Goal: Task Accomplishment & Management: Use online tool/utility

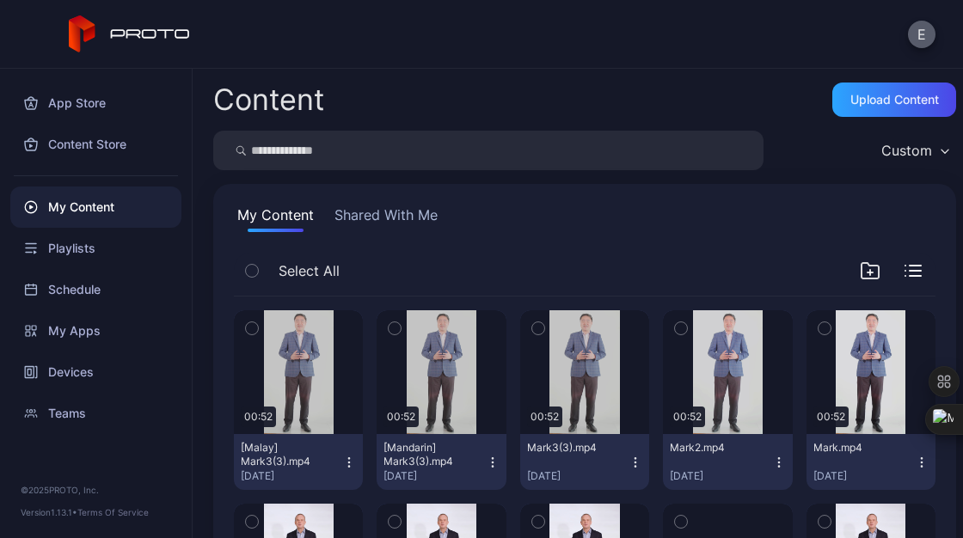
click at [915, 27] on button "E" at bounding box center [922, 35] width 28 height 28
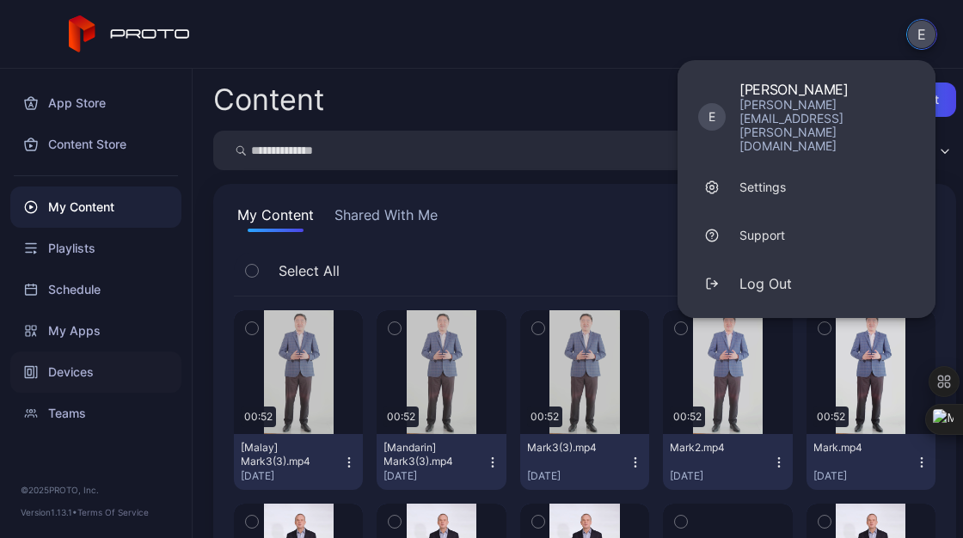
click at [70, 364] on div "Devices" at bounding box center [95, 372] width 171 height 41
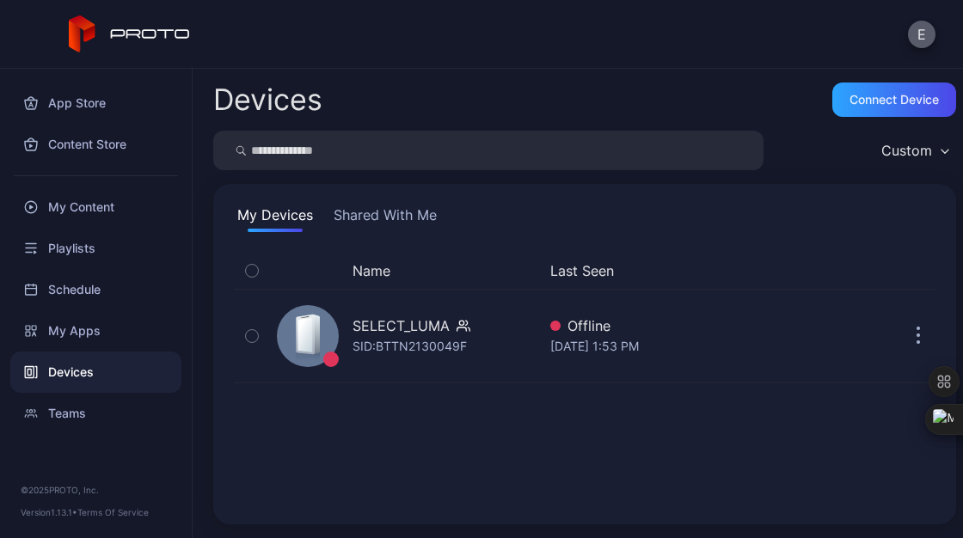
click at [925, 28] on button "E" at bounding box center [922, 35] width 28 height 28
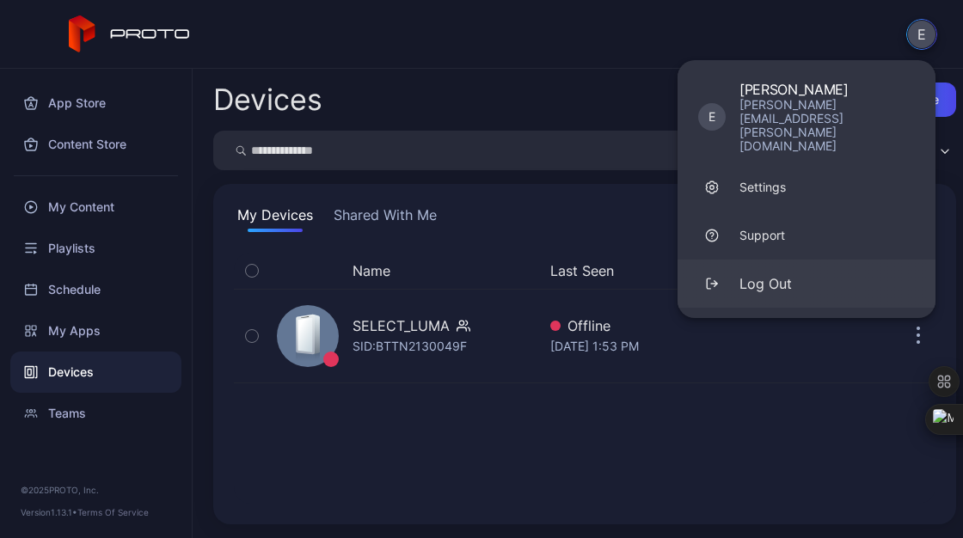
click at [799, 260] on button "Log Out" at bounding box center [806, 284] width 258 height 48
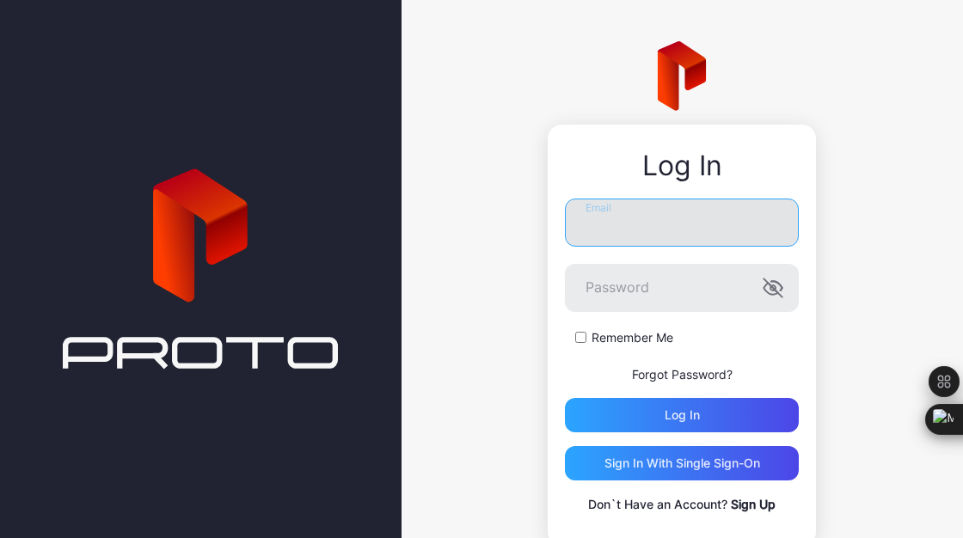
click at [608, 236] on input "Email" at bounding box center [682, 223] width 234 height 48
type input "**********"
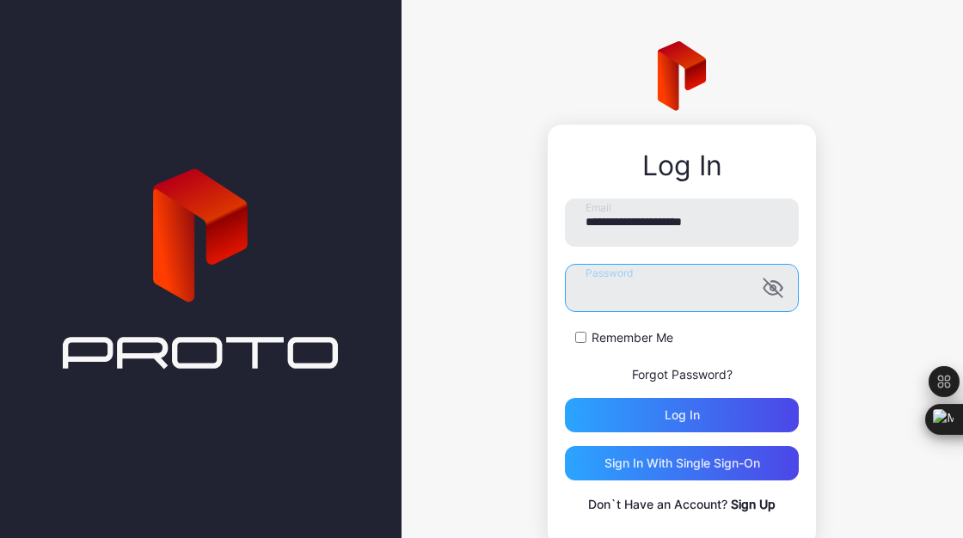
click at [565, 398] on button "Log in" at bounding box center [682, 415] width 234 height 34
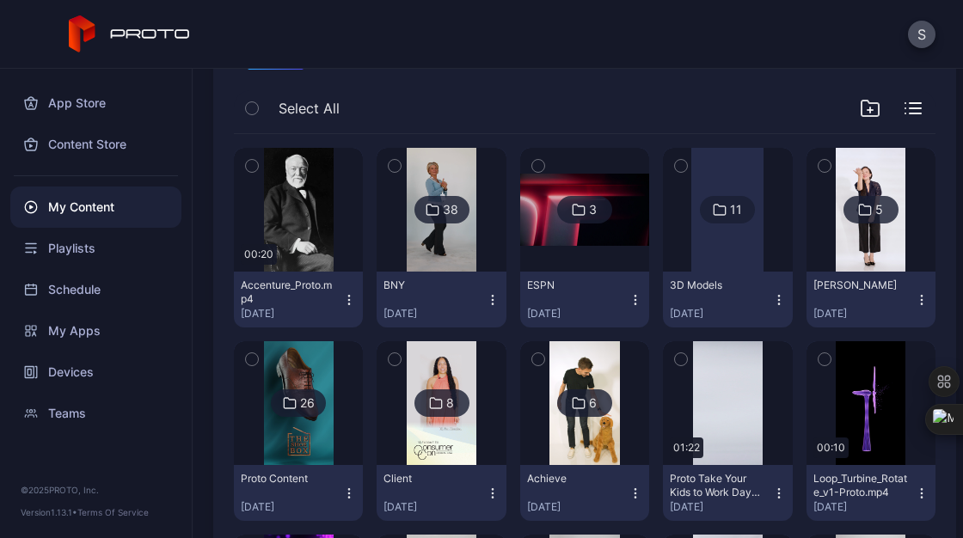
scroll to position [162, 0]
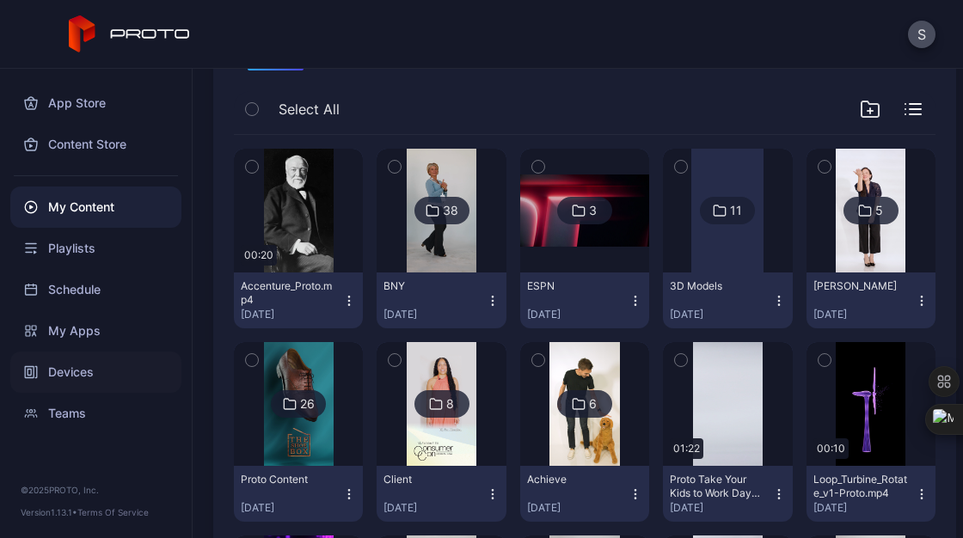
click at [78, 373] on div "Devices" at bounding box center [95, 372] width 171 height 41
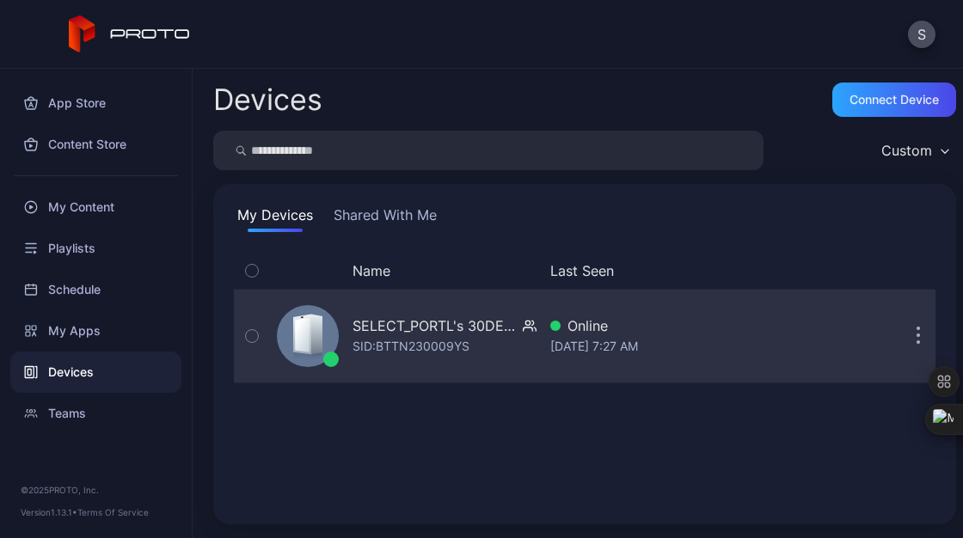
click at [332, 345] on div at bounding box center [308, 336] width 62 height 62
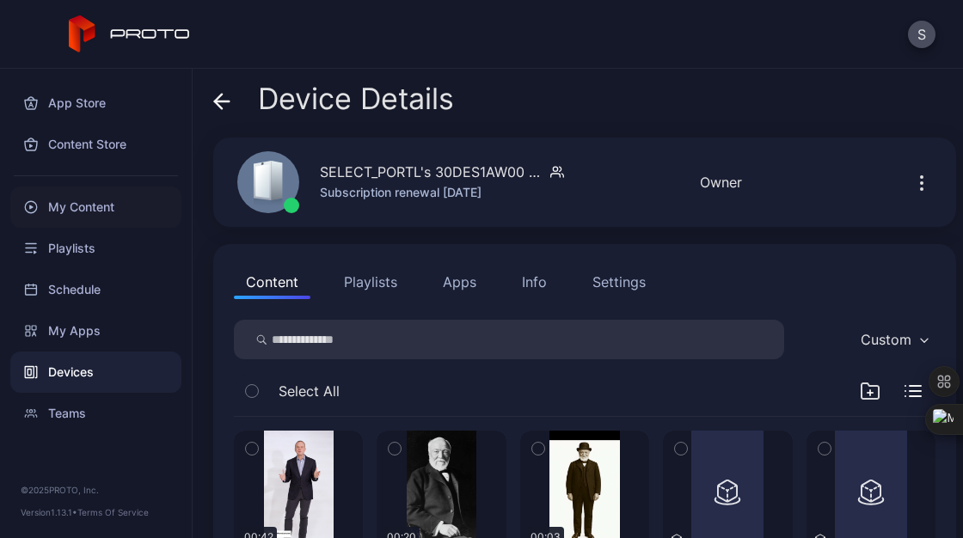
click at [80, 211] on div "My Content" at bounding box center [95, 207] width 171 height 41
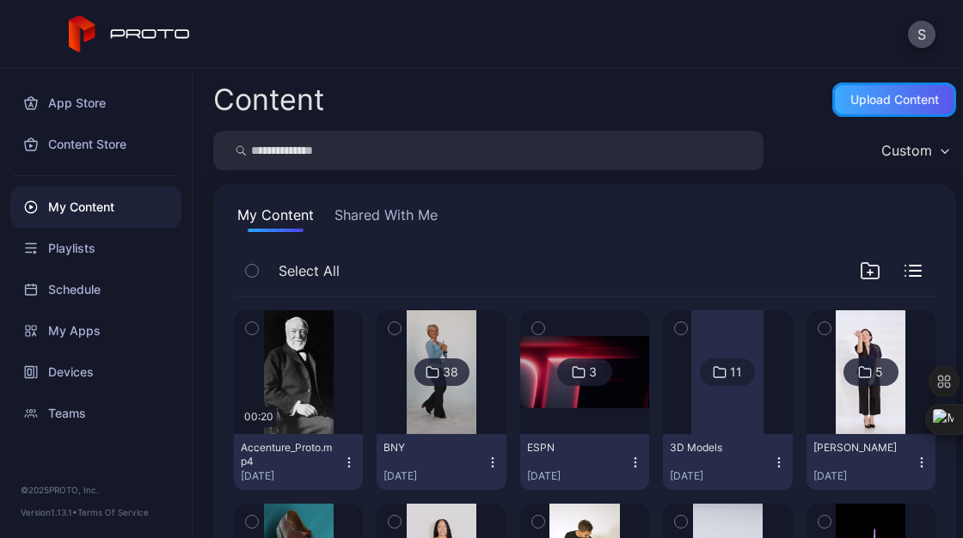
click at [871, 115] on div "Upload Content" at bounding box center [894, 100] width 124 height 34
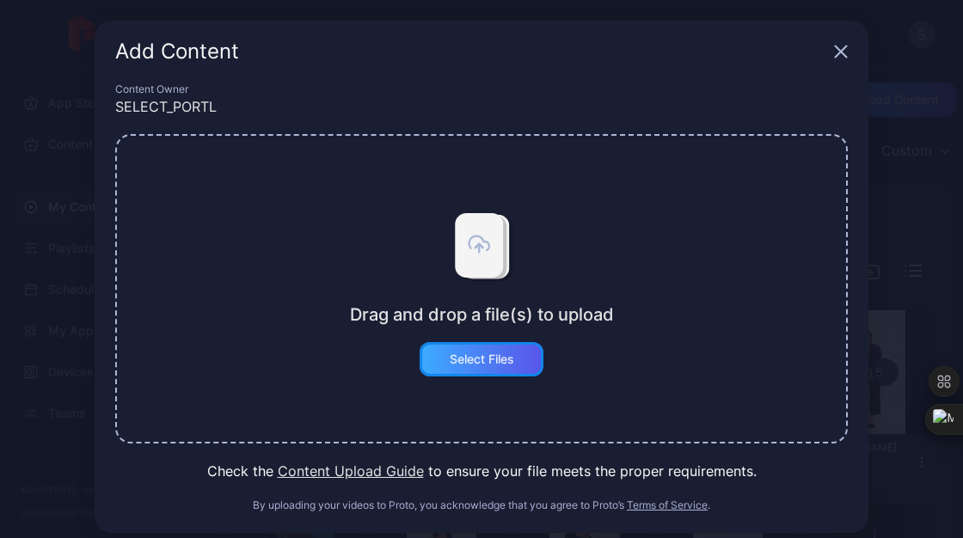
click at [502, 366] on div "Select Files" at bounding box center [482, 359] width 64 height 14
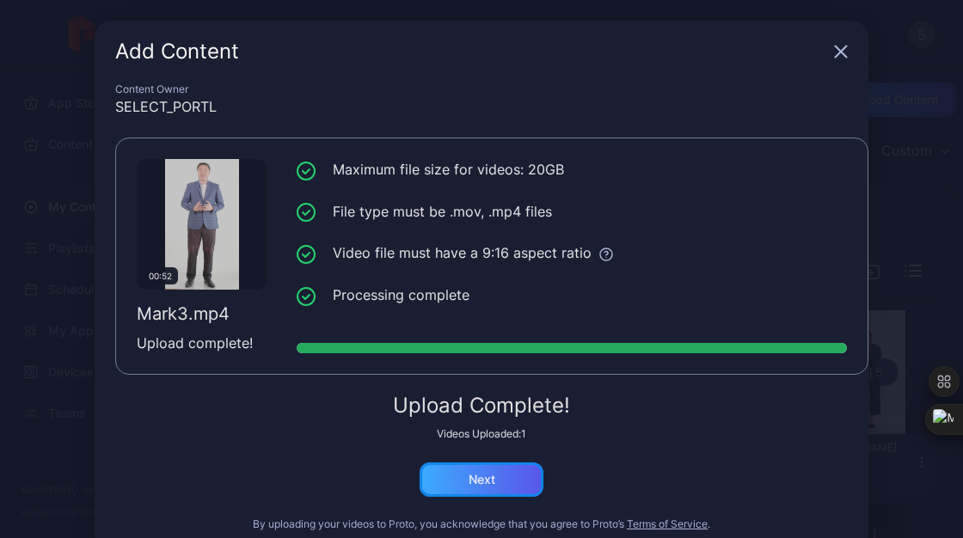
click at [456, 493] on div "Next" at bounding box center [481, 479] width 124 height 34
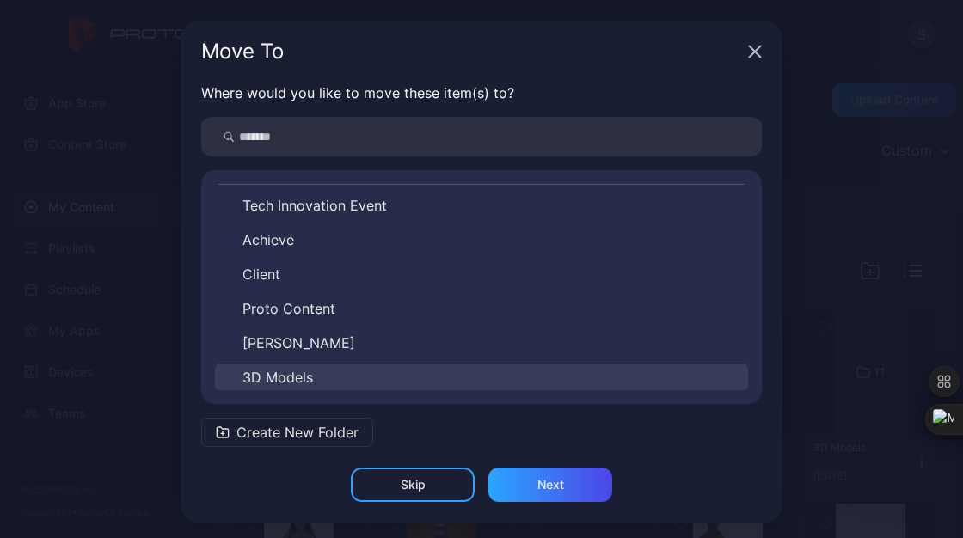
scroll to position [3, 0]
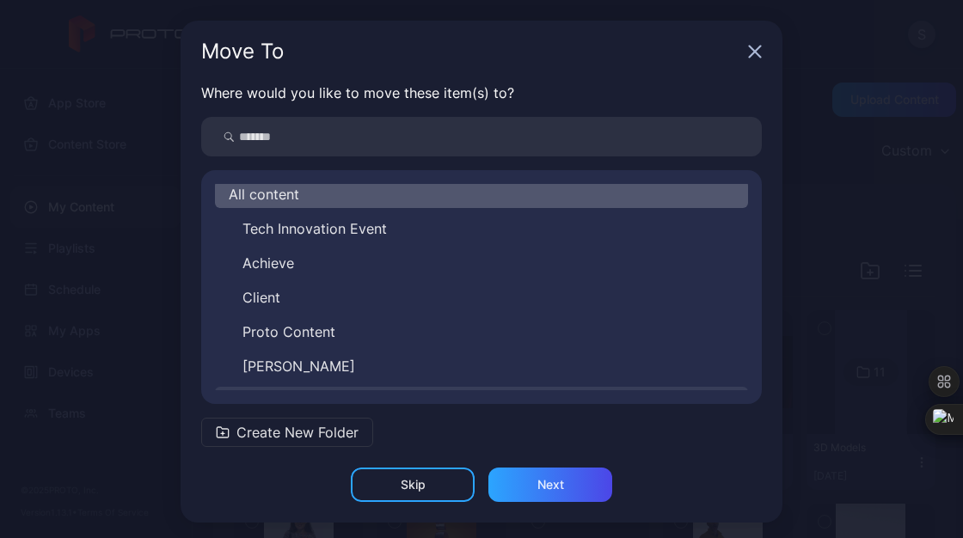
click at [282, 306] on button "Client" at bounding box center [481, 298] width 533 height 28
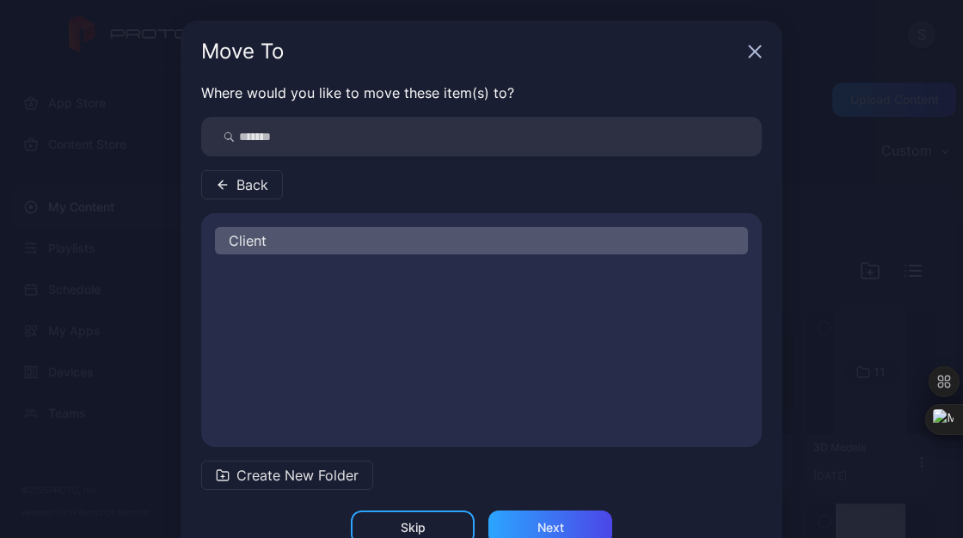
scroll to position [0, 0]
click at [544, 522] on div "Next" at bounding box center [550, 528] width 27 height 14
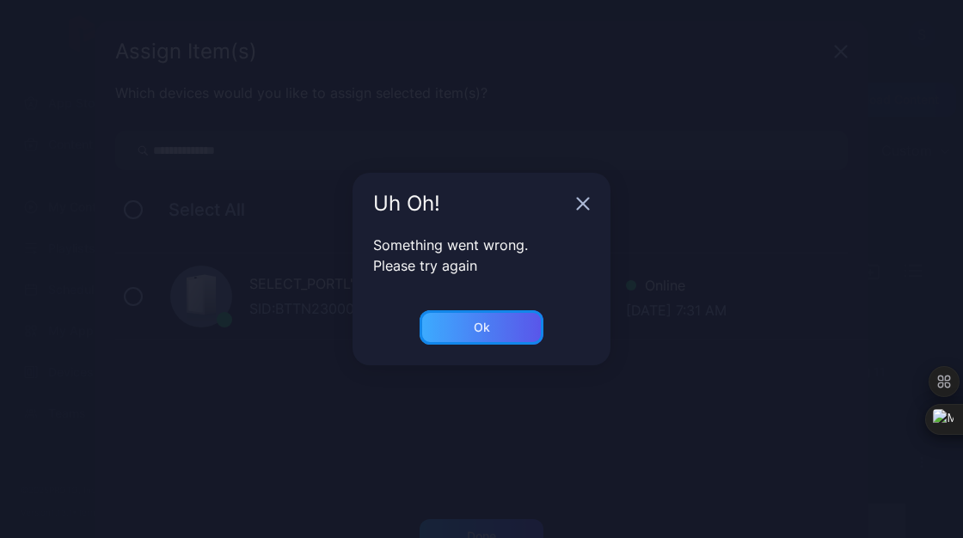
click at [490, 318] on div "Ok" at bounding box center [481, 327] width 124 height 34
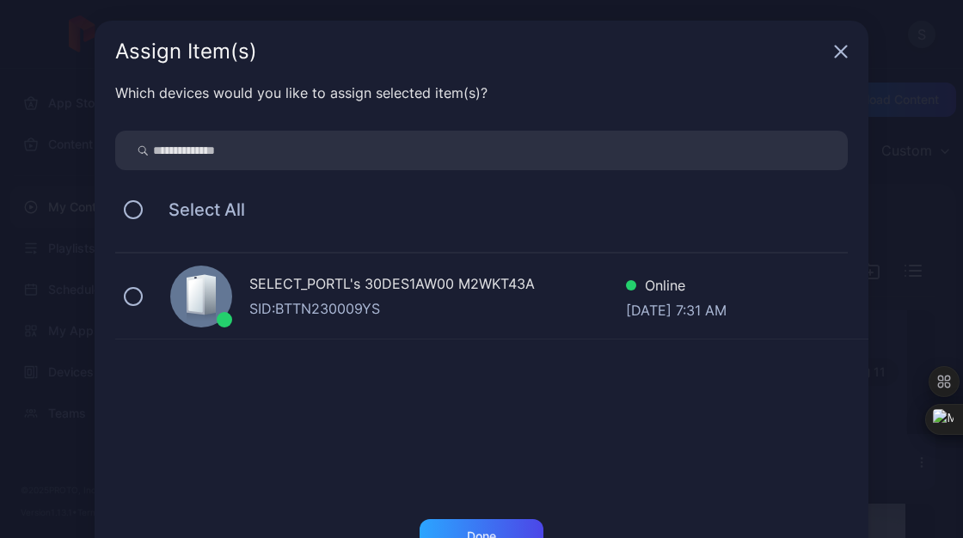
click at [382, 297] on div "SELECT_PORTL's 30DES1AW00 M2WKT43A" at bounding box center [437, 285] width 376 height 25
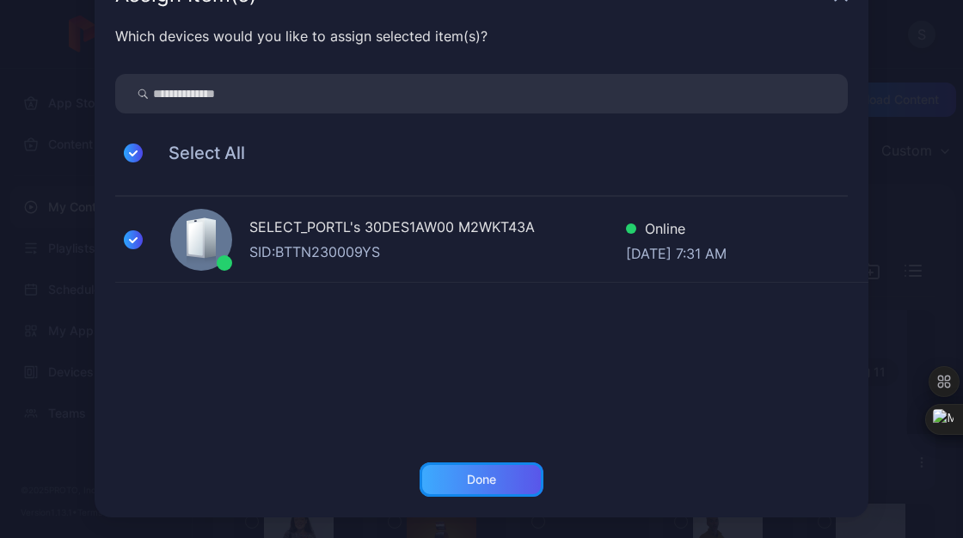
click at [458, 468] on div "Done" at bounding box center [481, 479] width 124 height 34
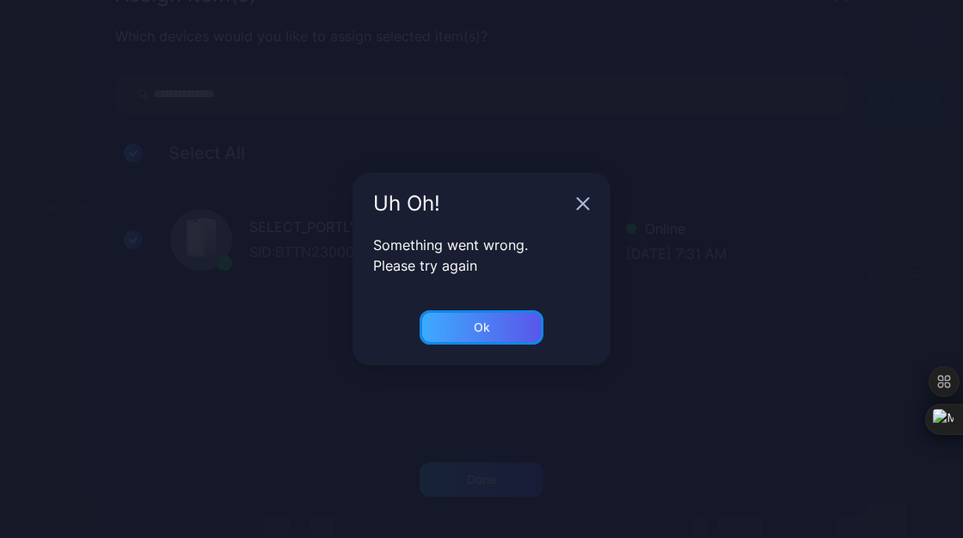
click at [502, 318] on div "Ok" at bounding box center [481, 327] width 124 height 34
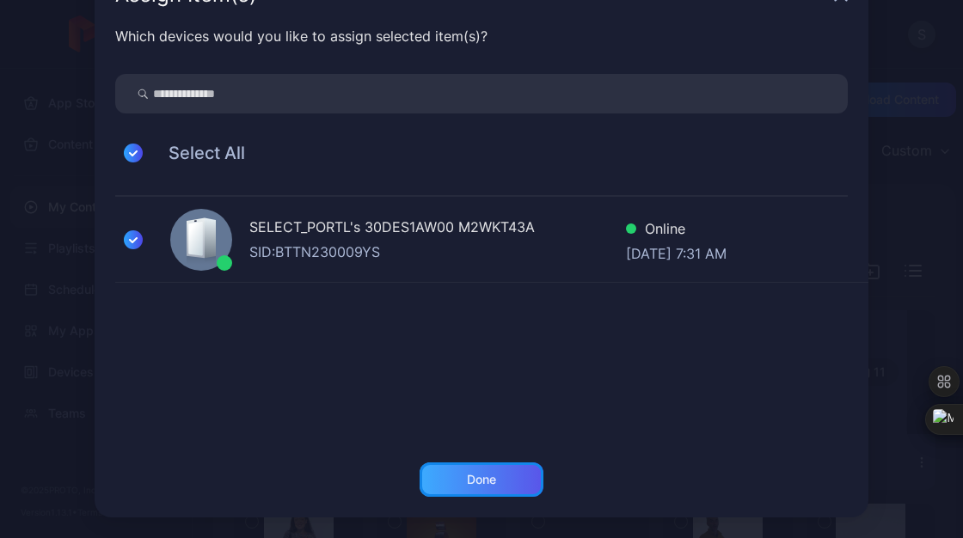
click at [467, 476] on div "Done" at bounding box center [481, 480] width 29 height 14
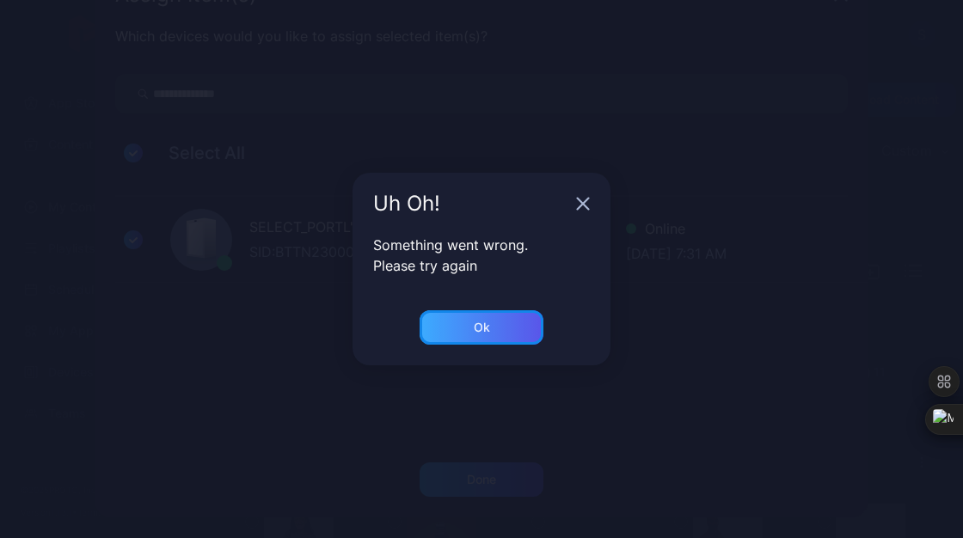
click at [459, 344] on div "Ok" at bounding box center [481, 327] width 124 height 34
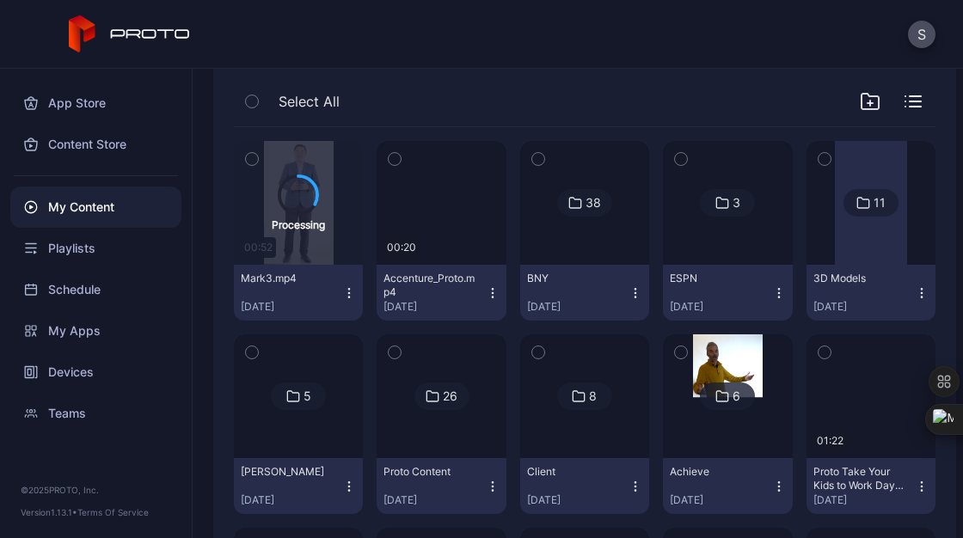
scroll to position [168, 0]
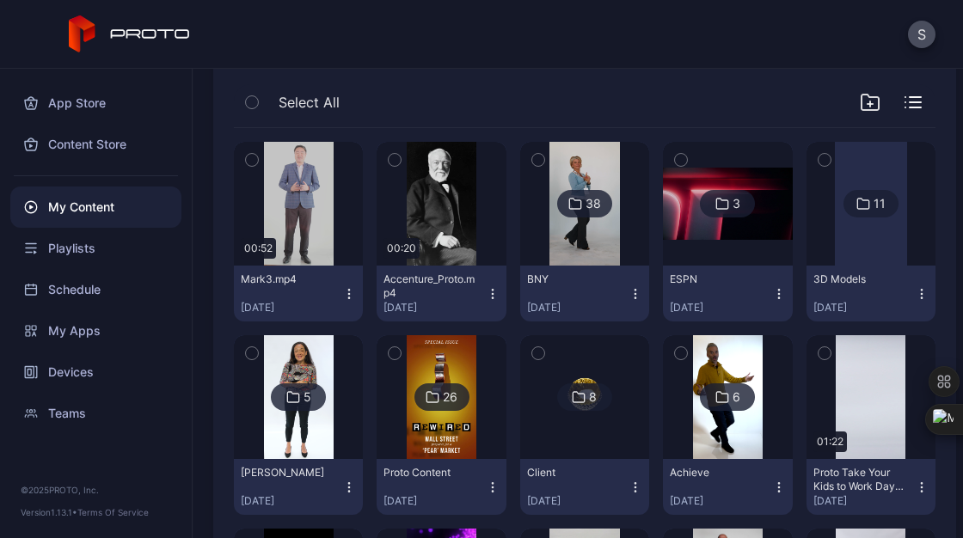
click at [348, 287] on icon "button" at bounding box center [349, 294] width 14 height 14
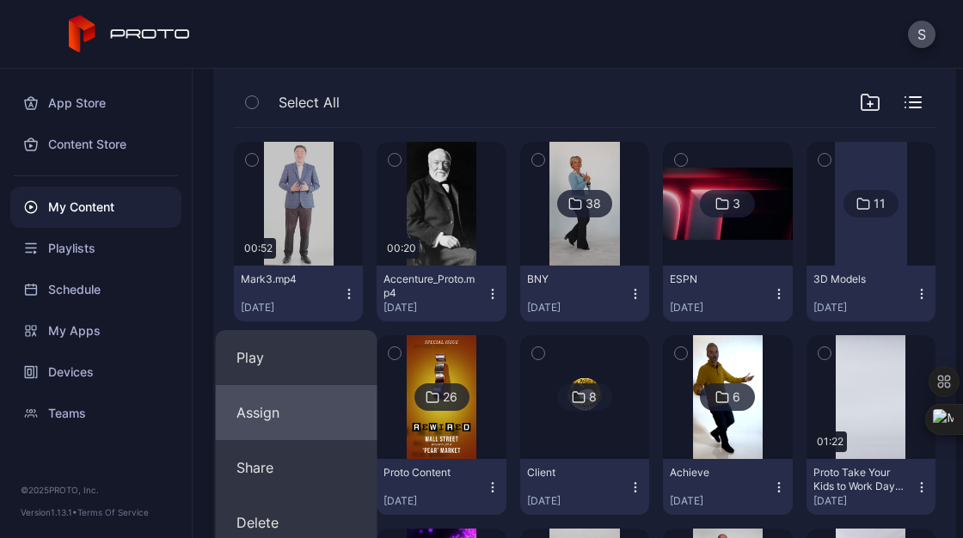
click at [272, 414] on button "Assign" at bounding box center [297, 412] width 162 height 55
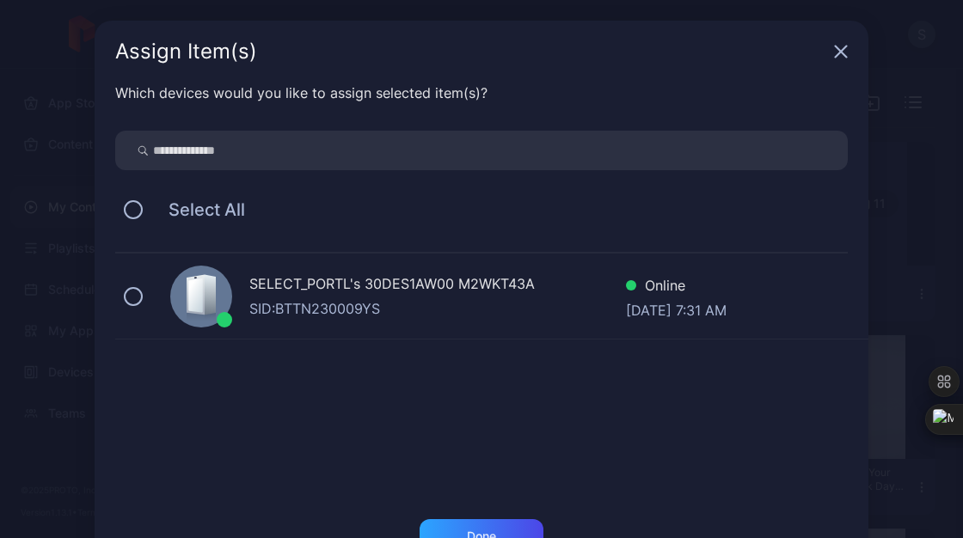
click at [249, 309] on div "SID: BTTN230009YS" at bounding box center [437, 308] width 376 height 21
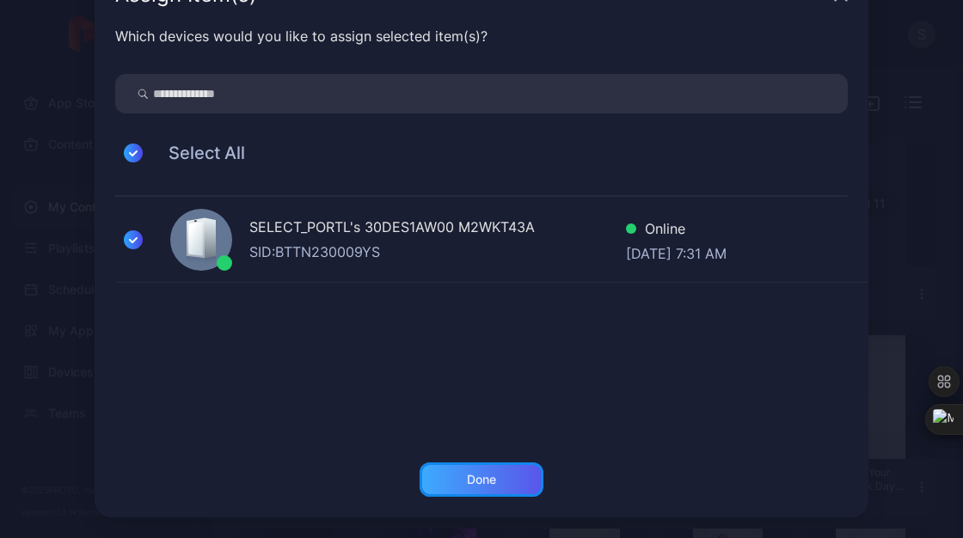
click at [467, 477] on div "Done" at bounding box center [481, 480] width 29 height 14
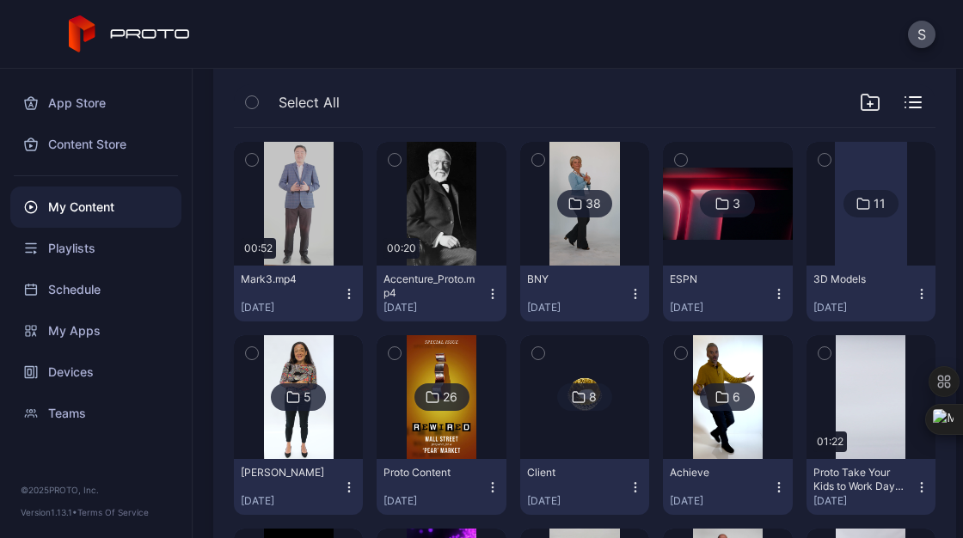
click at [342, 295] on icon "button" at bounding box center [349, 294] width 14 height 14
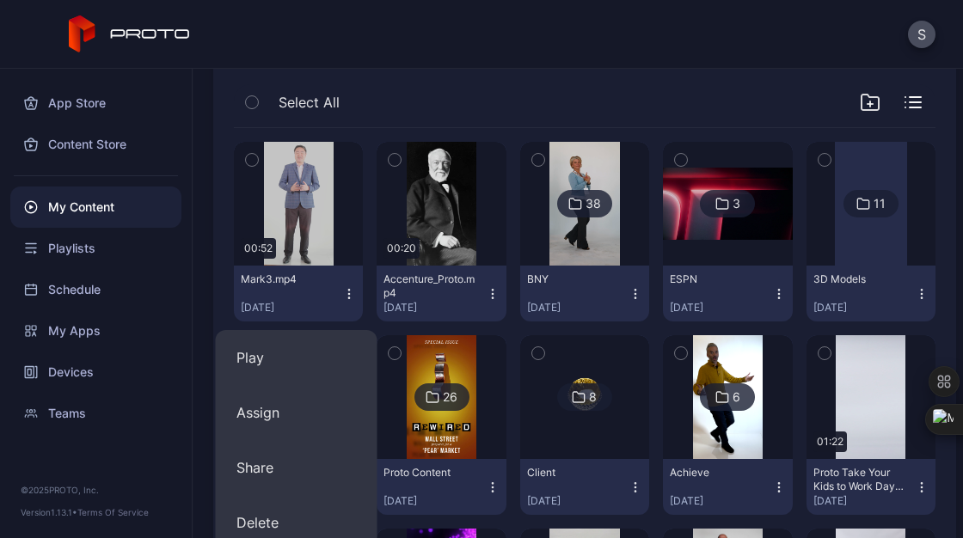
scroll to position [309, 0]
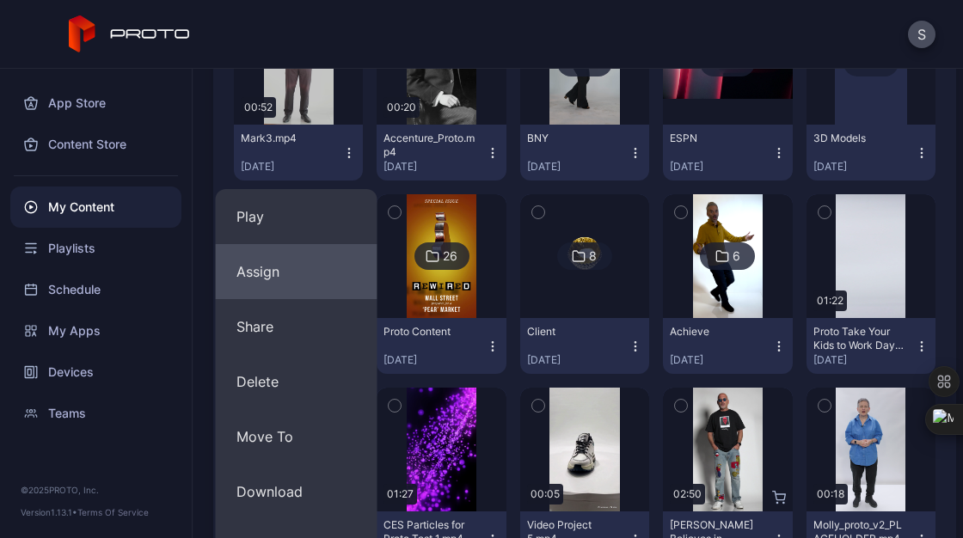
click at [297, 289] on button "Assign" at bounding box center [297, 271] width 162 height 55
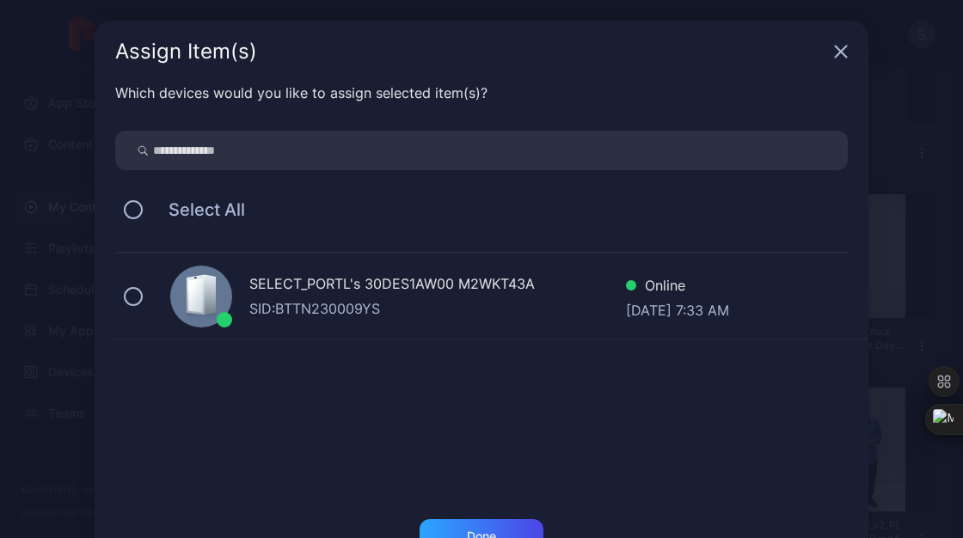
click at [264, 295] on div "SELECT_PORTL's 30DES1AW00 M2WKT43A" at bounding box center [437, 285] width 376 height 25
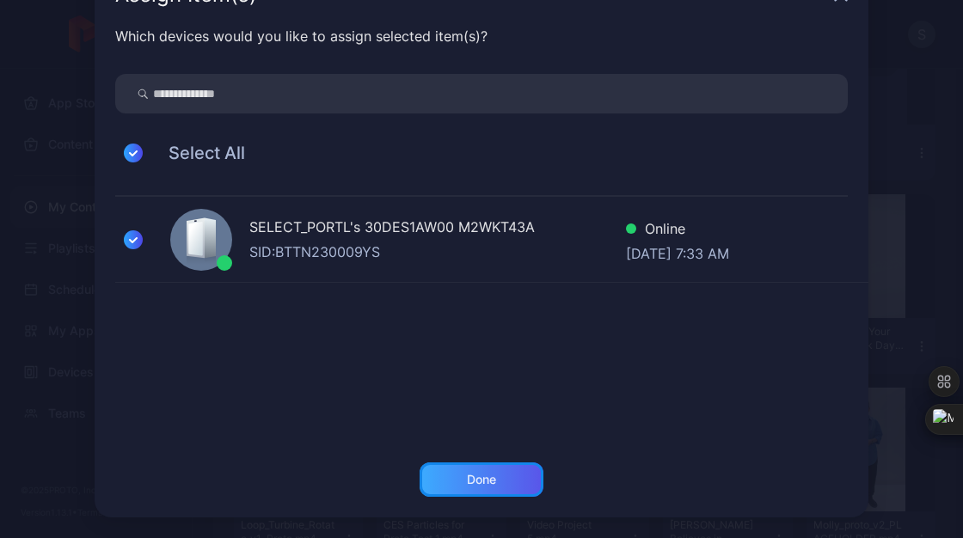
click at [462, 471] on div "Done" at bounding box center [481, 479] width 124 height 34
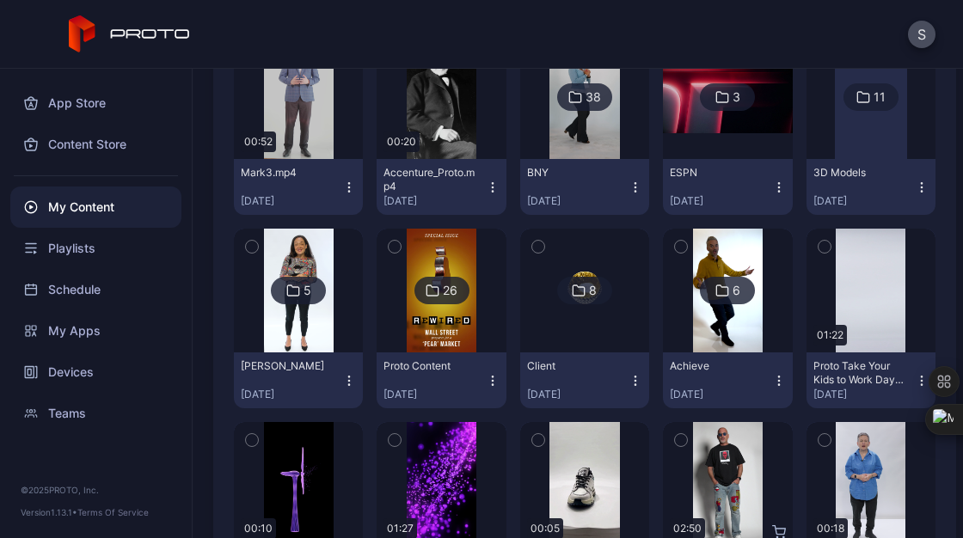
scroll to position [274, 0]
click at [346, 179] on button "Mark3.mp4 [DATE]" at bounding box center [298, 188] width 129 height 56
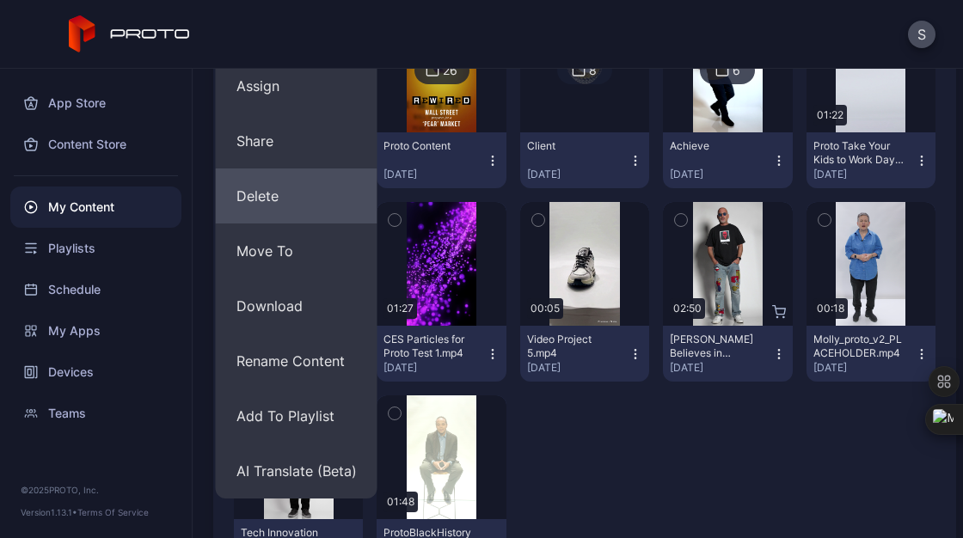
scroll to position [496, 0]
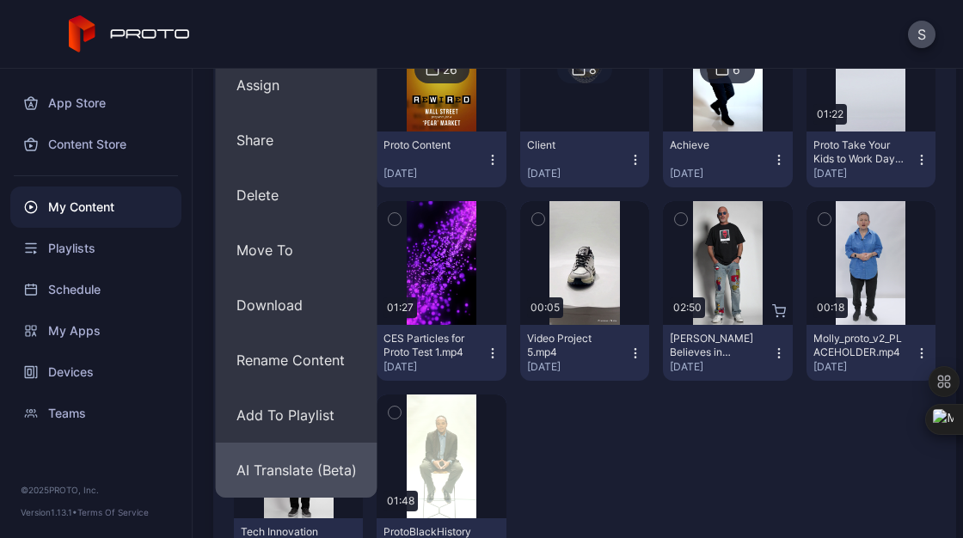
click at [297, 467] on button "AI Translate (Beta)" at bounding box center [297, 470] width 162 height 55
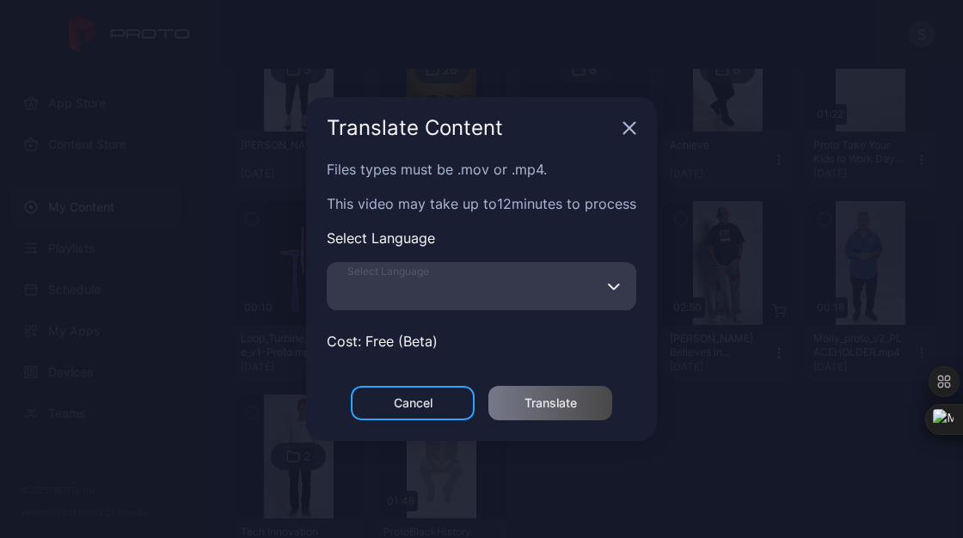
click at [549, 291] on input "Select Language" at bounding box center [481, 286] width 309 height 48
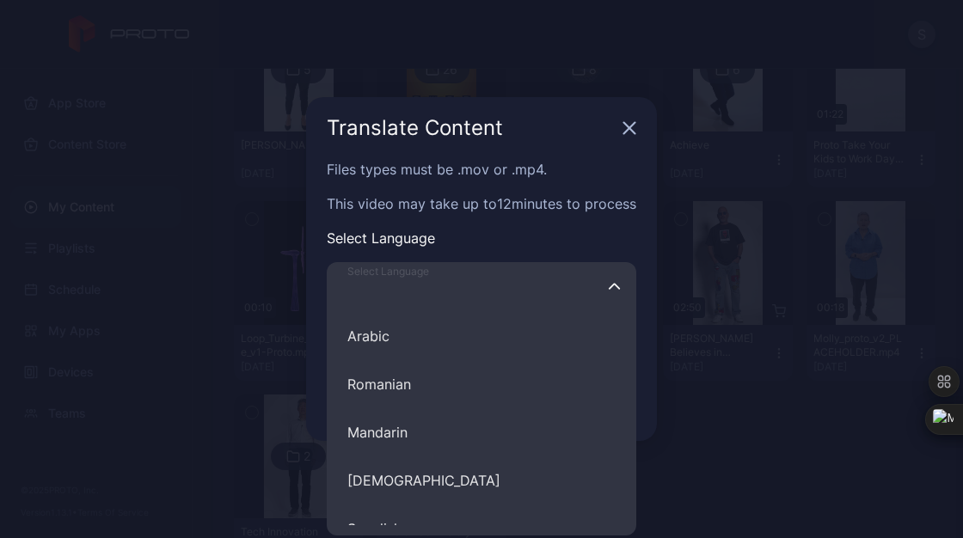
scroll to position [680, 0]
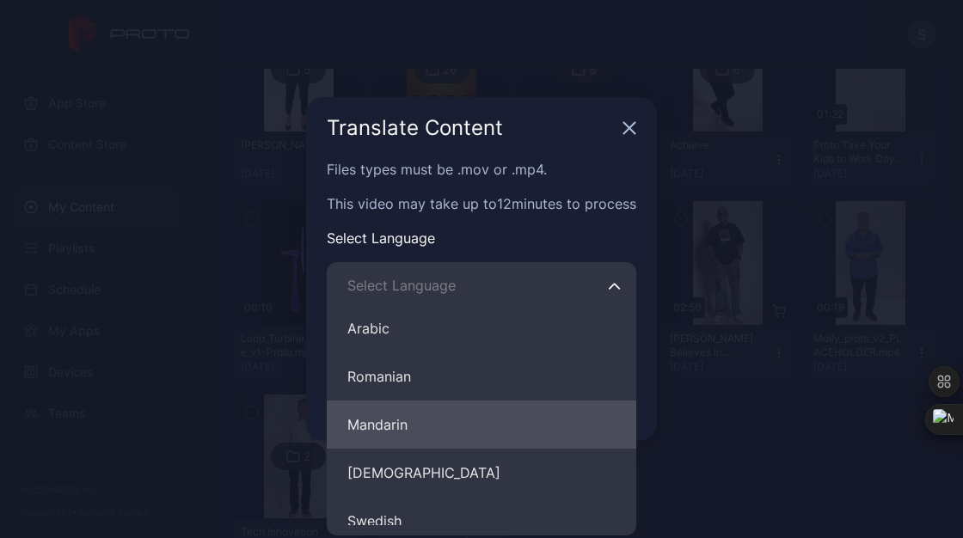
click at [400, 422] on button "Mandarin" at bounding box center [481, 425] width 309 height 48
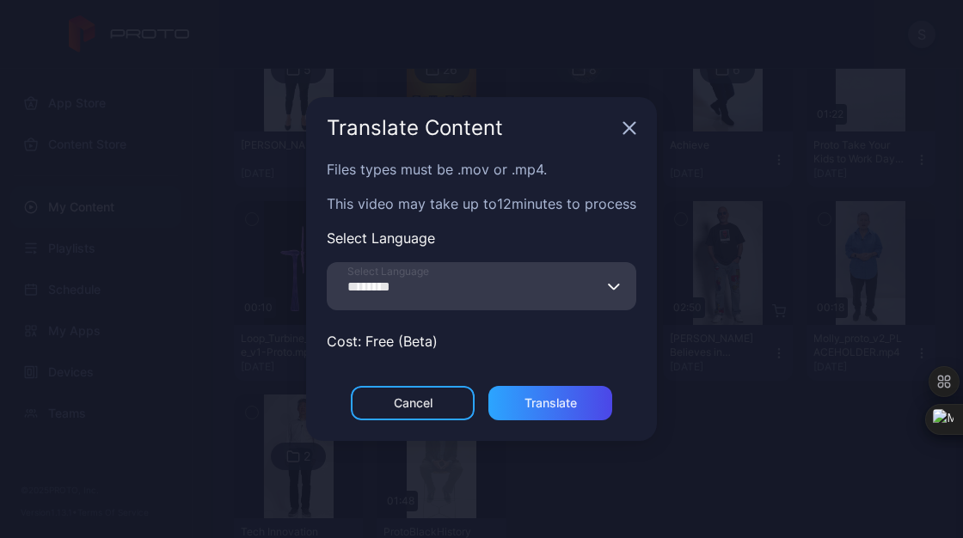
type input "********"
click at [555, 411] on div "Translate" at bounding box center [550, 403] width 124 height 34
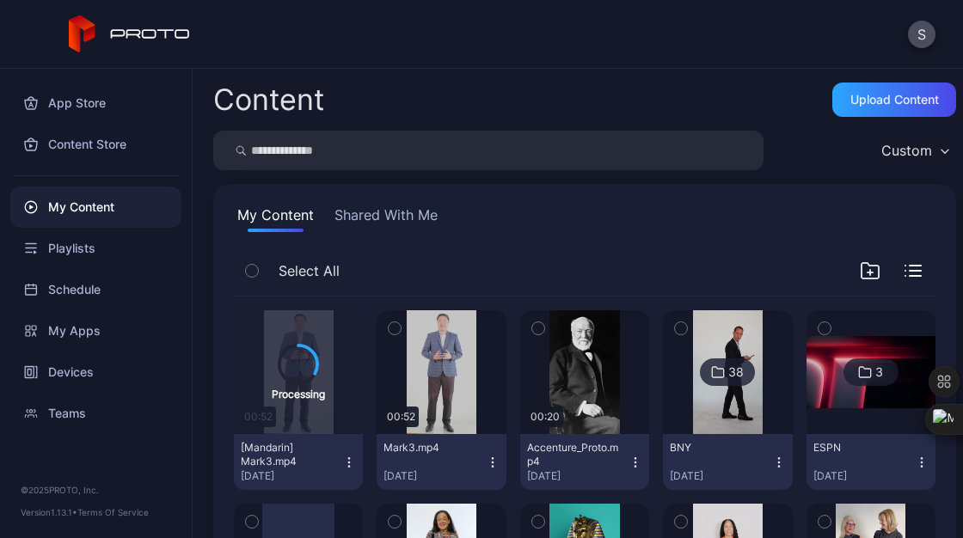
click at [490, 461] on icon "button" at bounding box center [493, 463] width 14 height 14
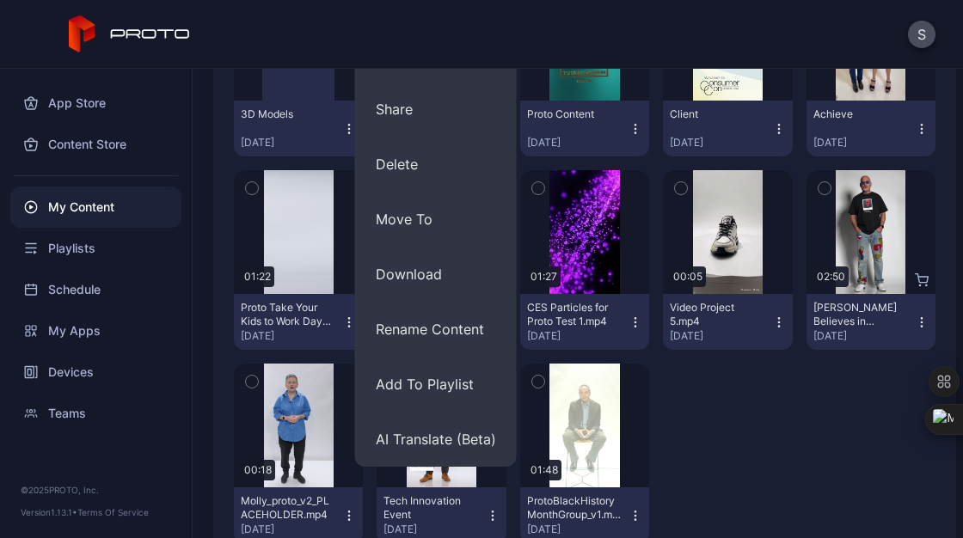
scroll to position [528, 0]
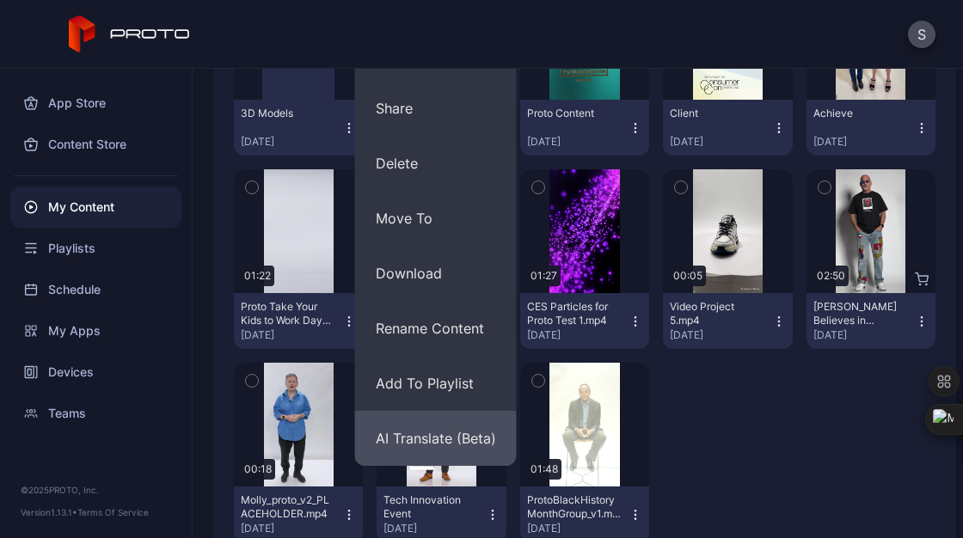
click at [475, 450] on button "AI Translate (Beta)" at bounding box center [436, 438] width 162 height 55
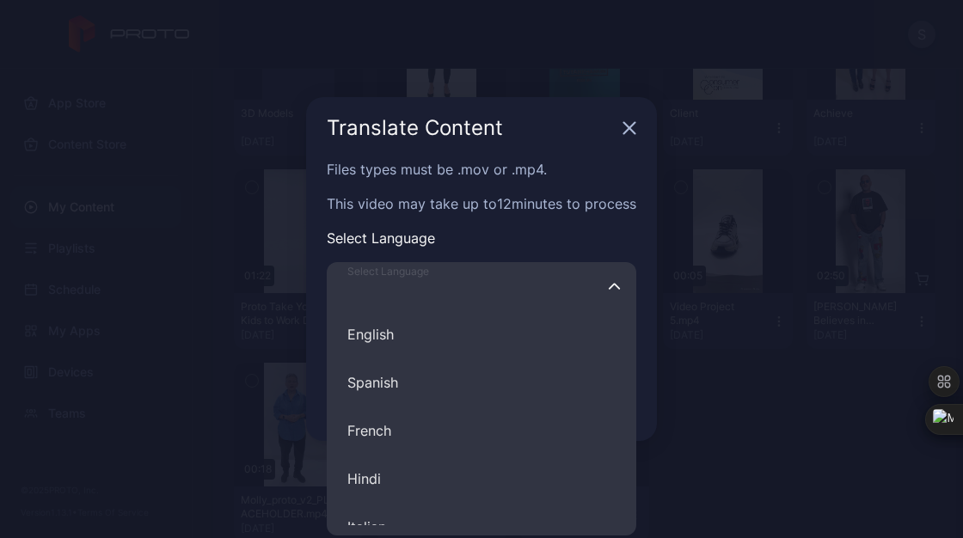
click at [540, 290] on input "Select Language English Spanish French Hindi Italian German Polish Portuguese C…" at bounding box center [481, 286] width 309 height 48
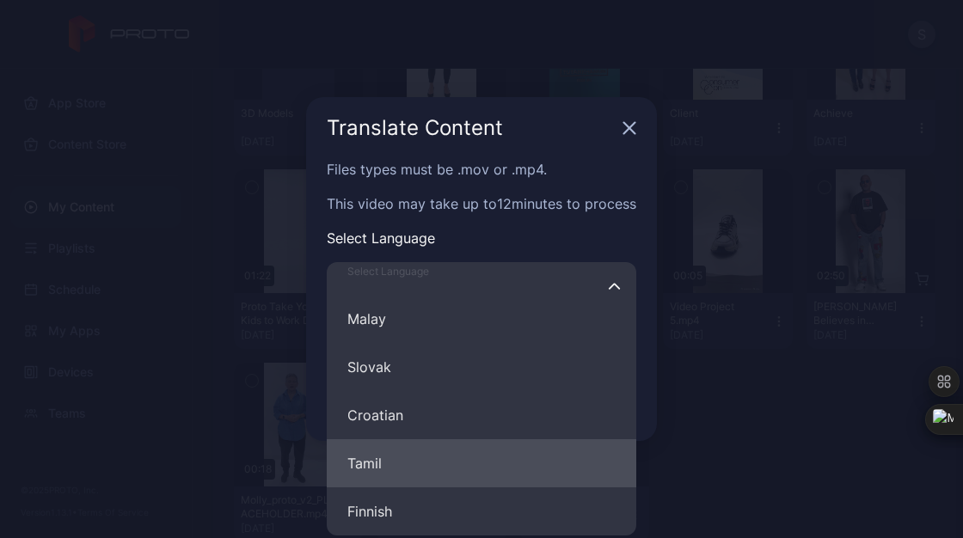
scroll to position [1168, 0]
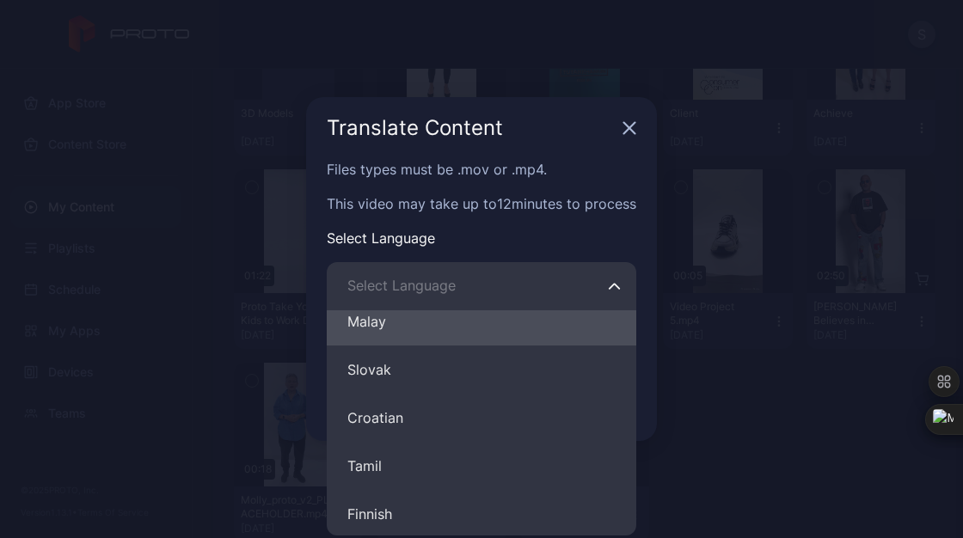
click at [407, 332] on button "Malay" at bounding box center [481, 321] width 309 height 48
type input "*****"
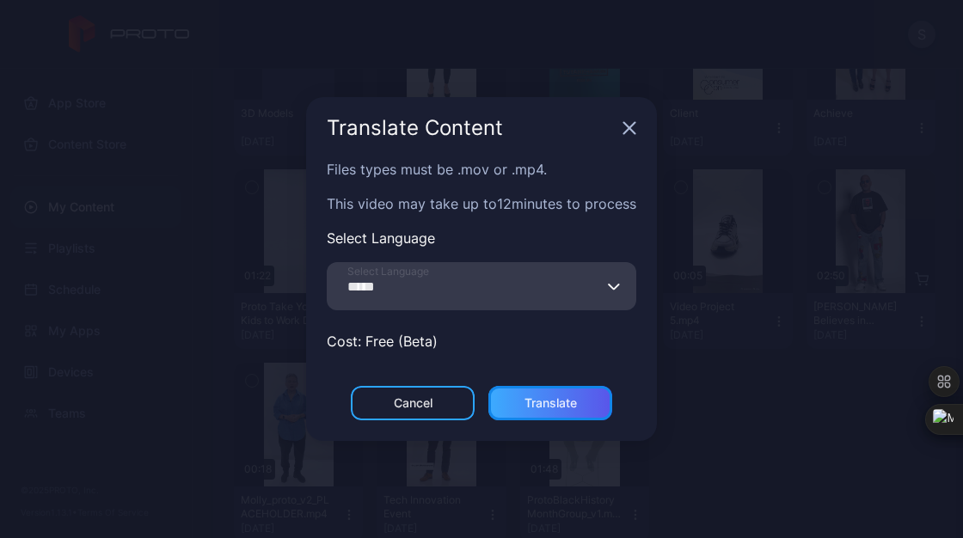
click at [597, 402] on div "Translate" at bounding box center [550, 403] width 124 height 34
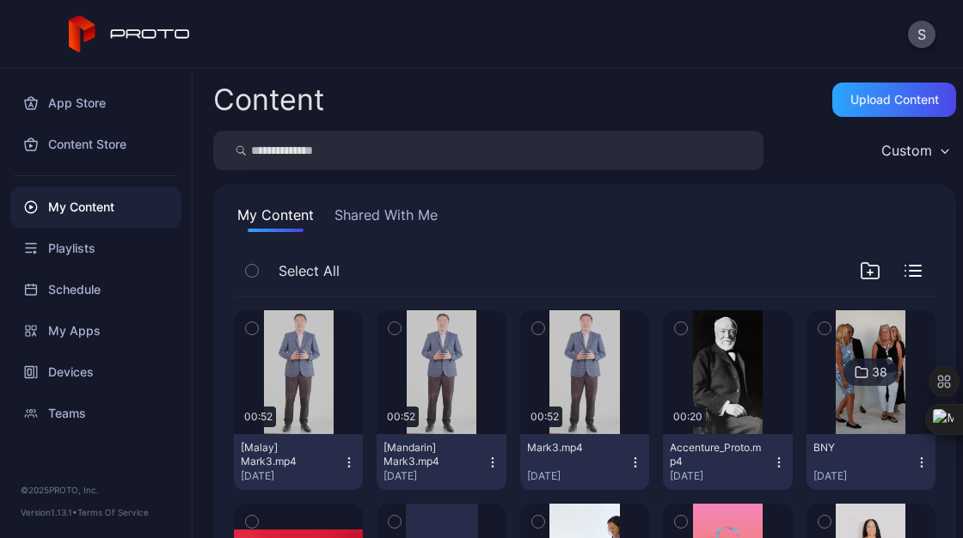
click at [486, 450] on button "[Mandarin] Mark3.mp4 [DATE]" at bounding box center [440, 462] width 129 height 56
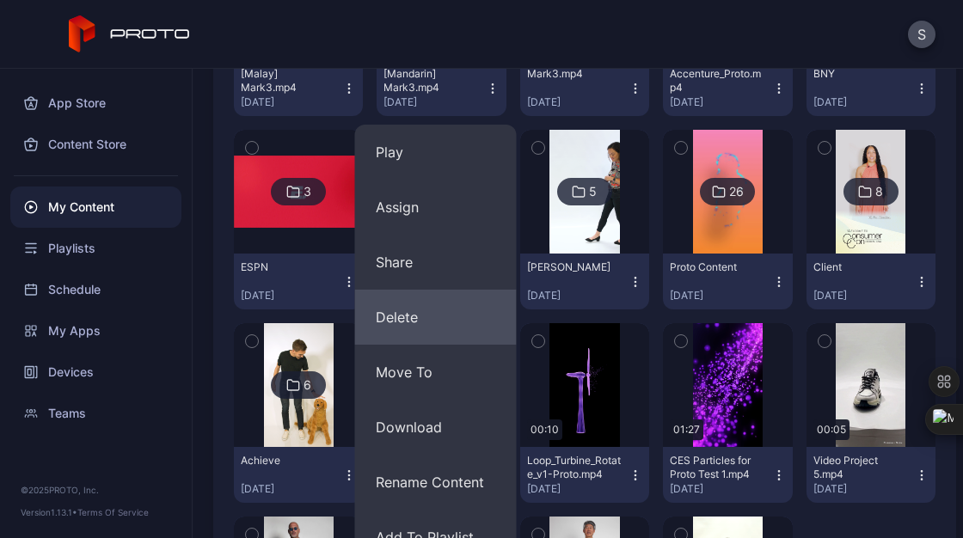
scroll to position [371, 0]
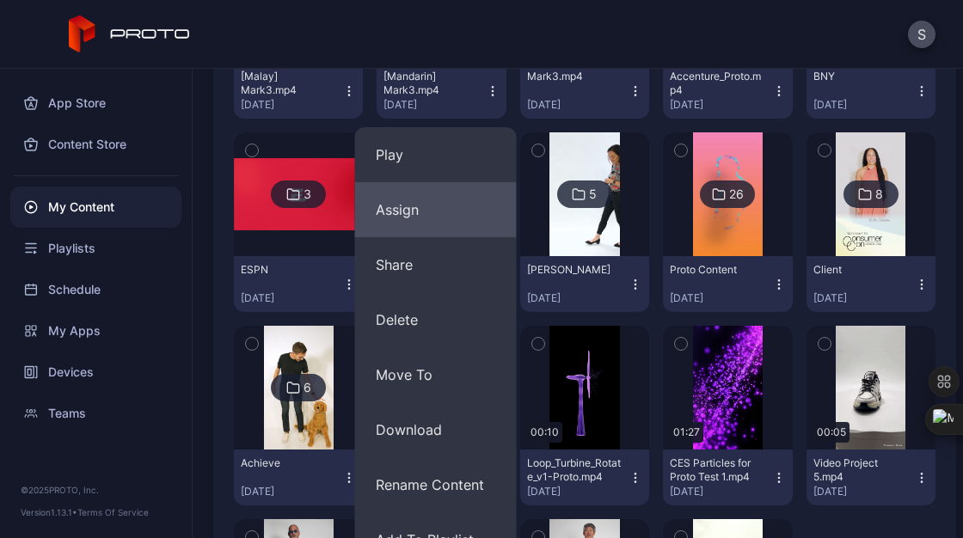
click at [421, 233] on button "Assign" at bounding box center [436, 209] width 162 height 55
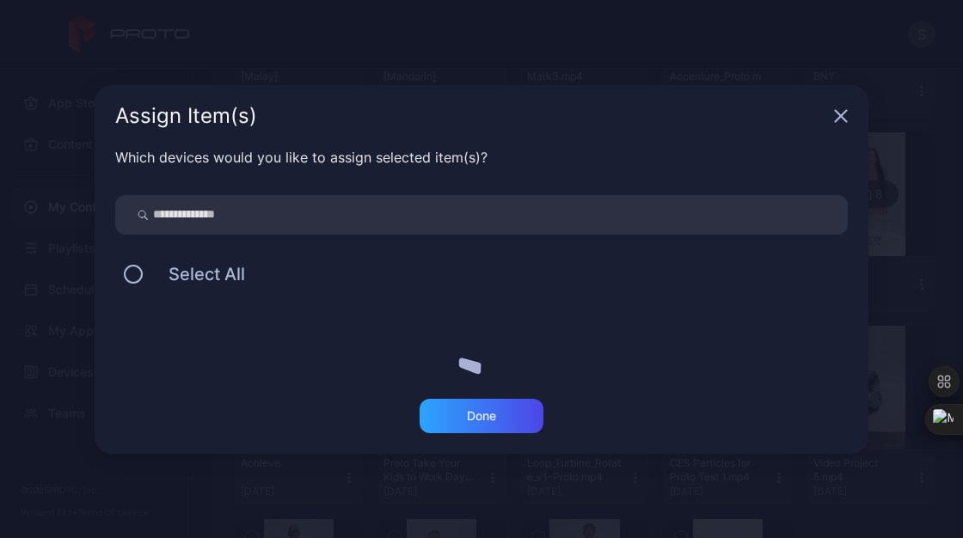
click at [421, 233] on div "Which devices would you like to assign selected item(s)? Select All" at bounding box center [482, 273] width 774 height 252
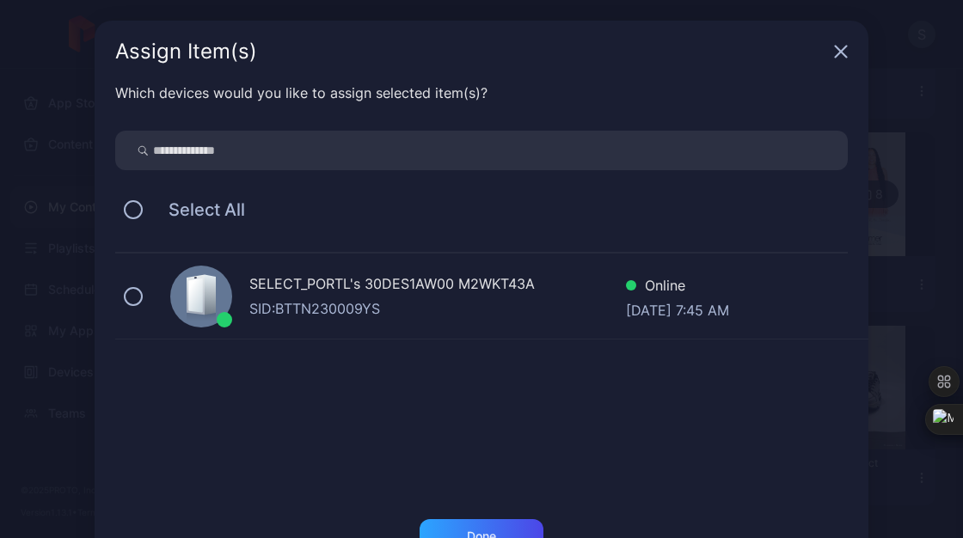
click at [377, 306] on div "SID: BTTN230009YS" at bounding box center [437, 308] width 376 height 21
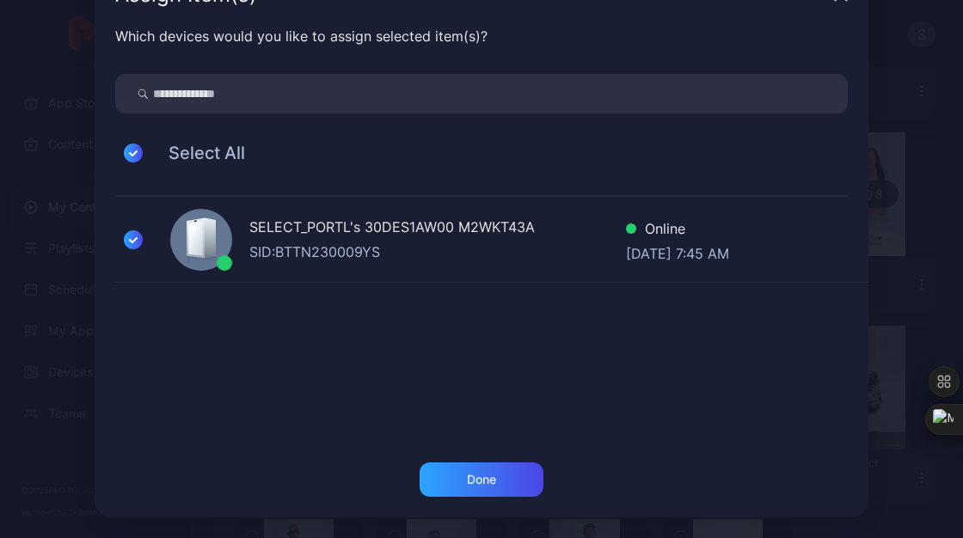
scroll to position [56, 0]
click at [483, 472] on div "Done" at bounding box center [481, 480] width 124 height 34
click at [465, 467] on button "Done" at bounding box center [481, 480] width 124 height 34
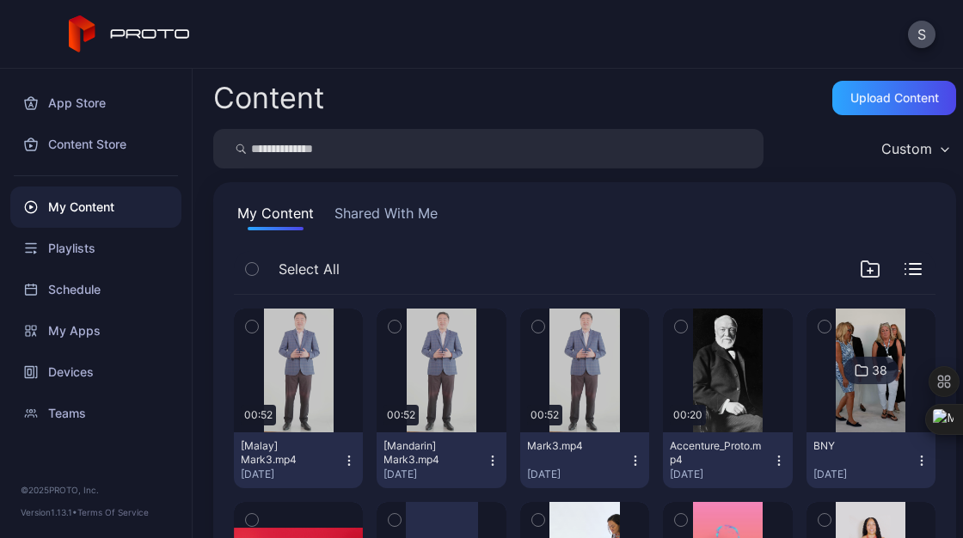
scroll to position [67, 0]
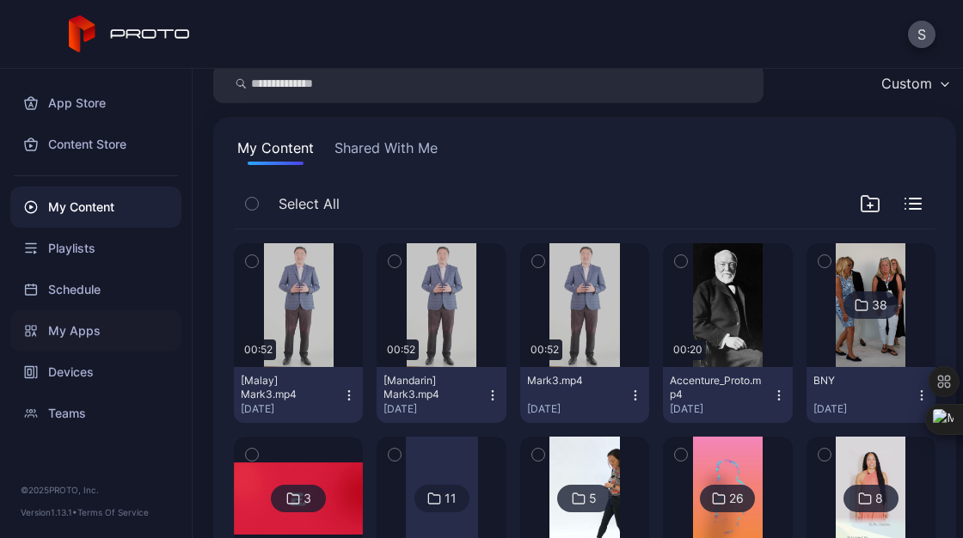
click at [85, 341] on div "My Apps" at bounding box center [95, 330] width 171 height 41
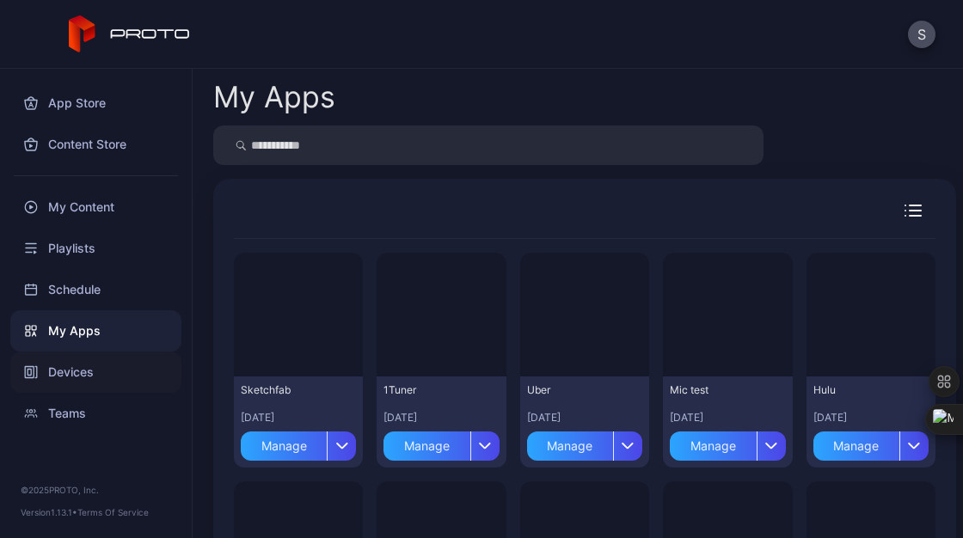
click at [79, 373] on div "Devices" at bounding box center [95, 372] width 171 height 41
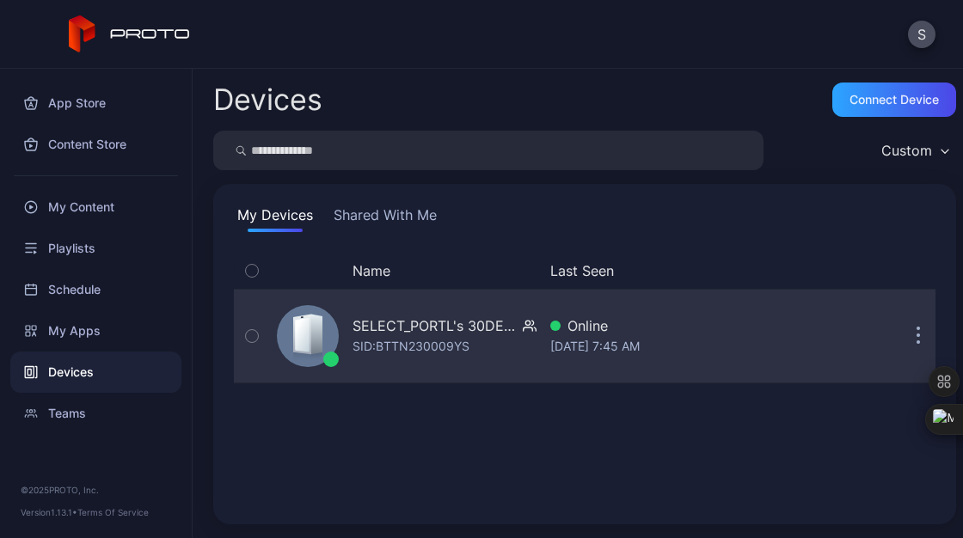
click at [388, 370] on div "SELECT_PORTL's 30DES1AW00 M2WKT43A SID: BTTN230009YS" at bounding box center [403, 336] width 266 height 86
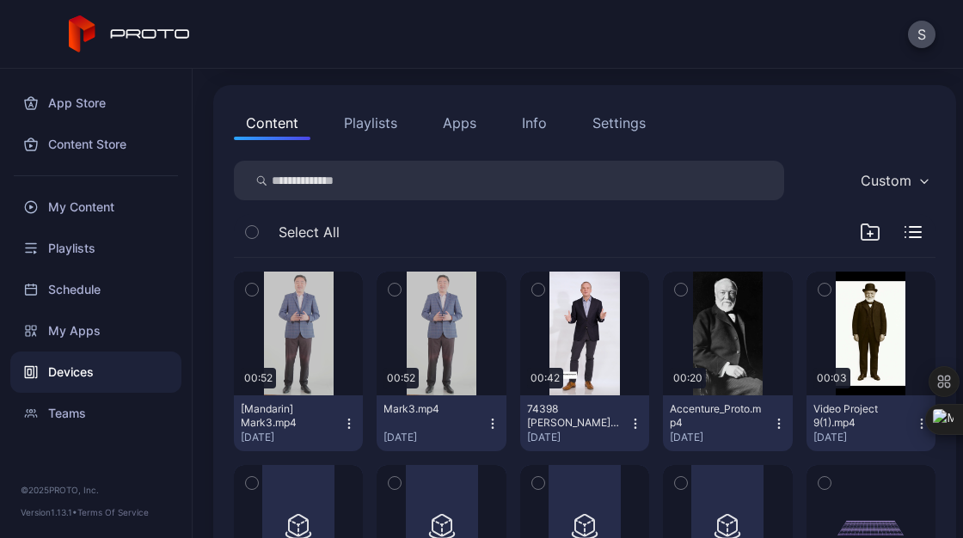
scroll to position [160, 0]
click at [93, 202] on div "My Content" at bounding box center [95, 207] width 171 height 41
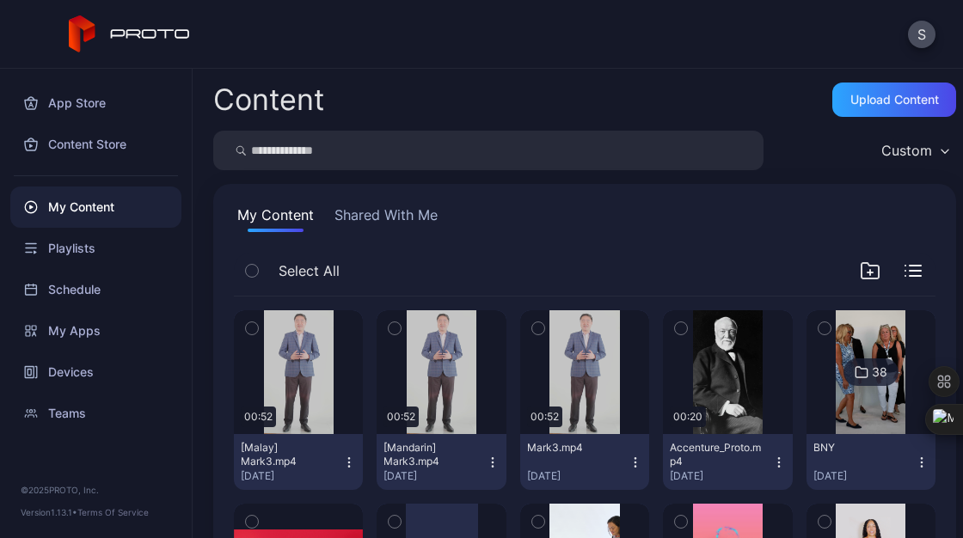
click at [337, 460] on div "[Malay] Mark3.mp4 Sep 26, 2025" at bounding box center [291, 462] width 101 height 42
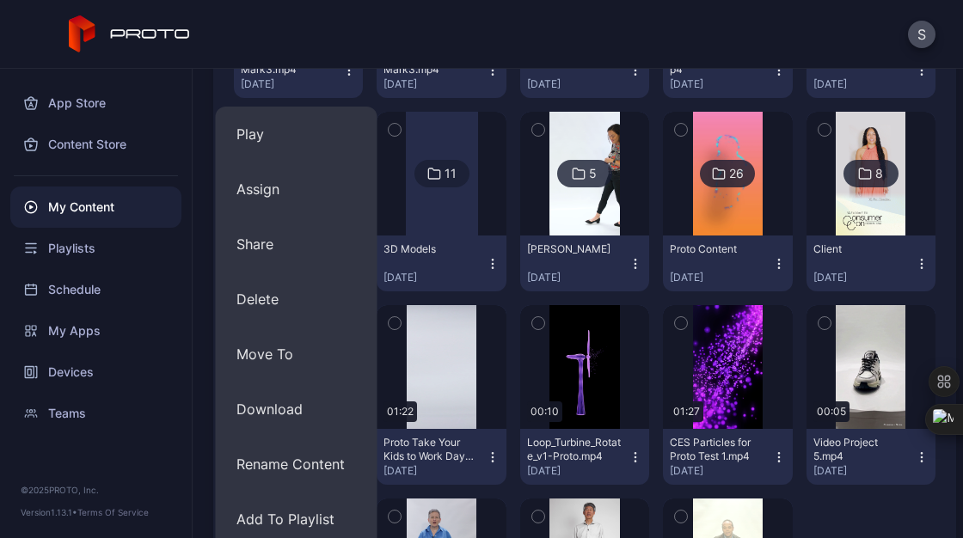
scroll to position [393, 0]
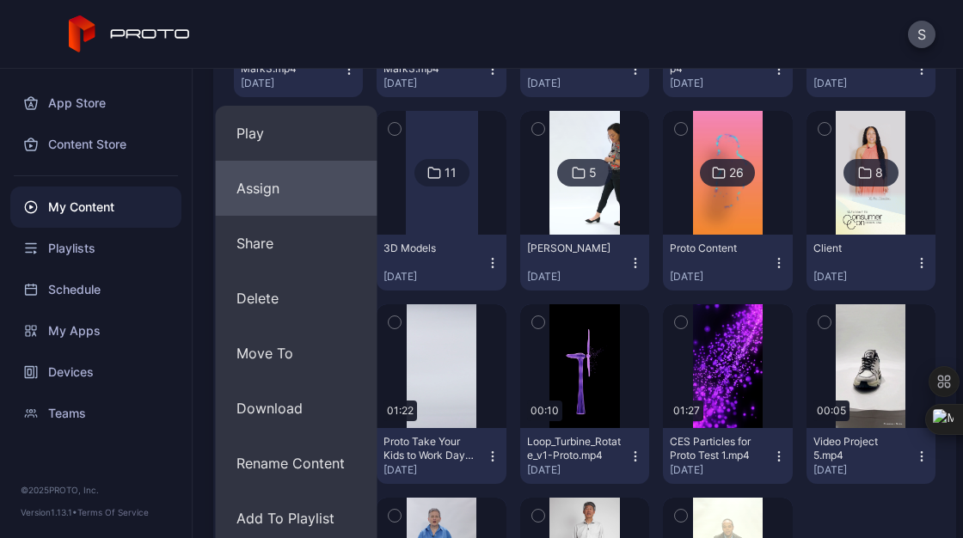
click at [292, 199] on button "Assign" at bounding box center [297, 188] width 162 height 55
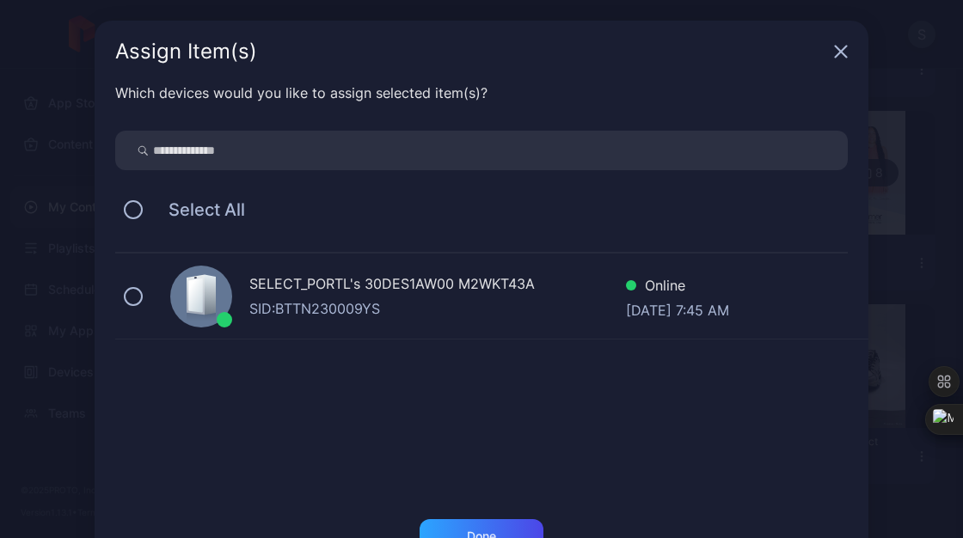
click at [300, 281] on div "SELECT_PORTL's 30DES1AW00 M2WKT43A" at bounding box center [437, 285] width 376 height 25
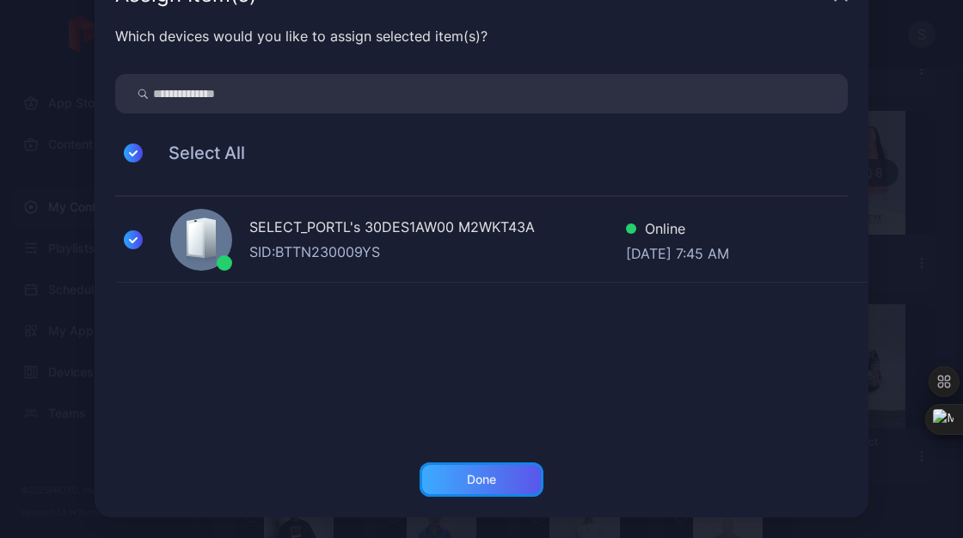
click at [484, 471] on div "Done" at bounding box center [481, 479] width 124 height 34
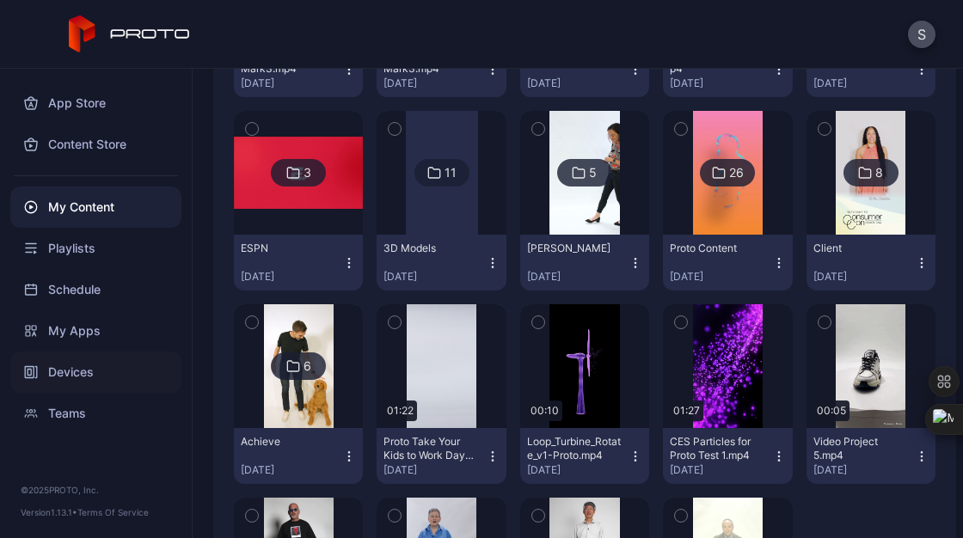
click at [88, 362] on div "Devices" at bounding box center [95, 372] width 171 height 41
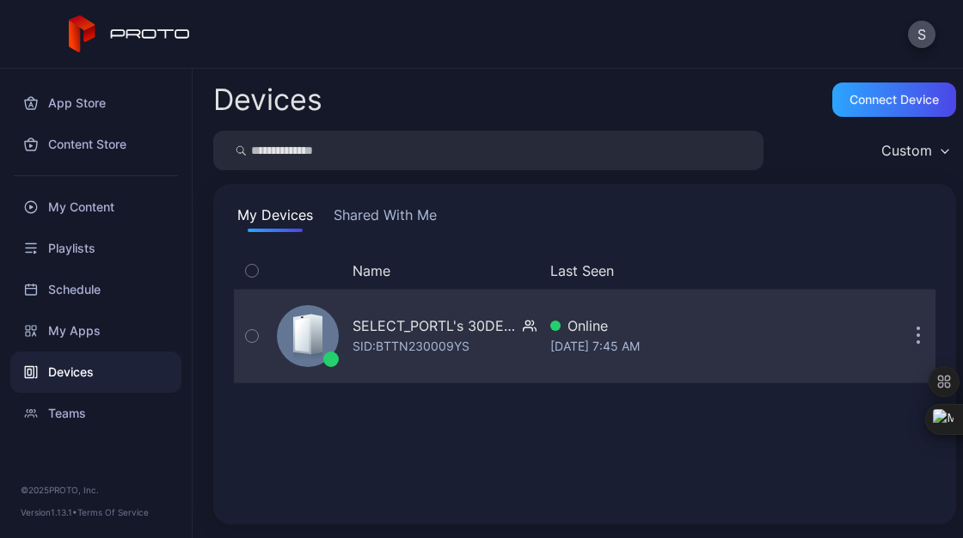
click at [339, 330] on div "SELECT_PORTL's 30DES1AW00 M2WKT43A SID: BTTN230009YS" at bounding box center [403, 336] width 266 height 86
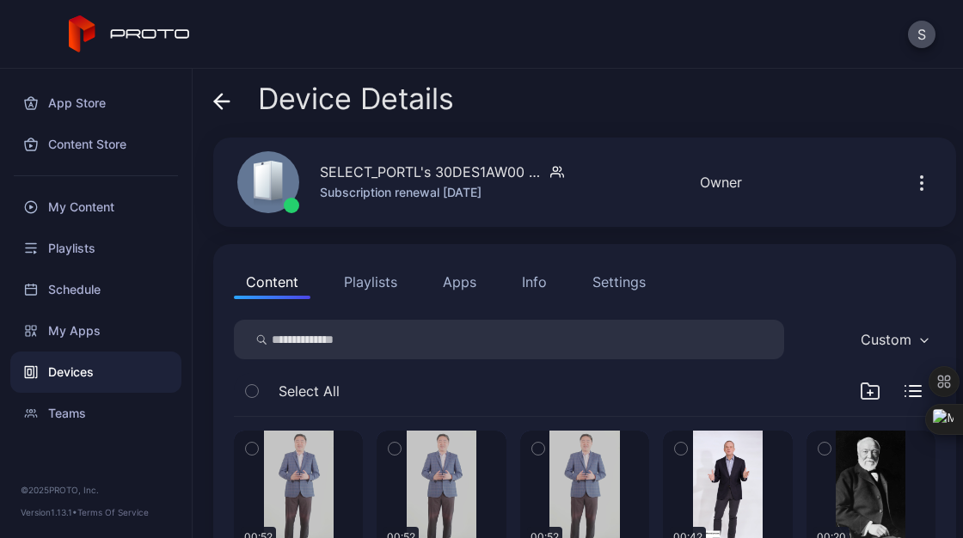
scroll to position [119, 0]
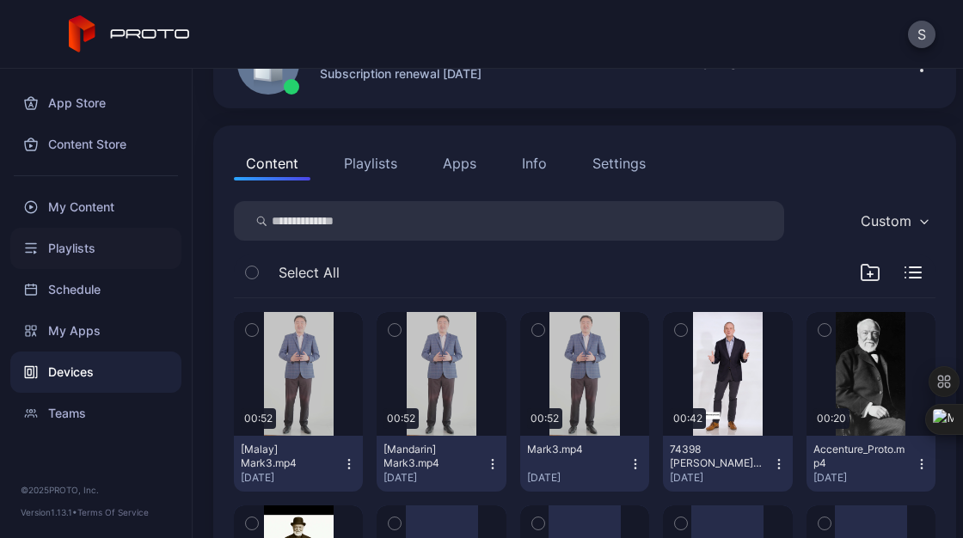
click at [80, 248] on div "Playlists" at bounding box center [95, 248] width 171 height 41
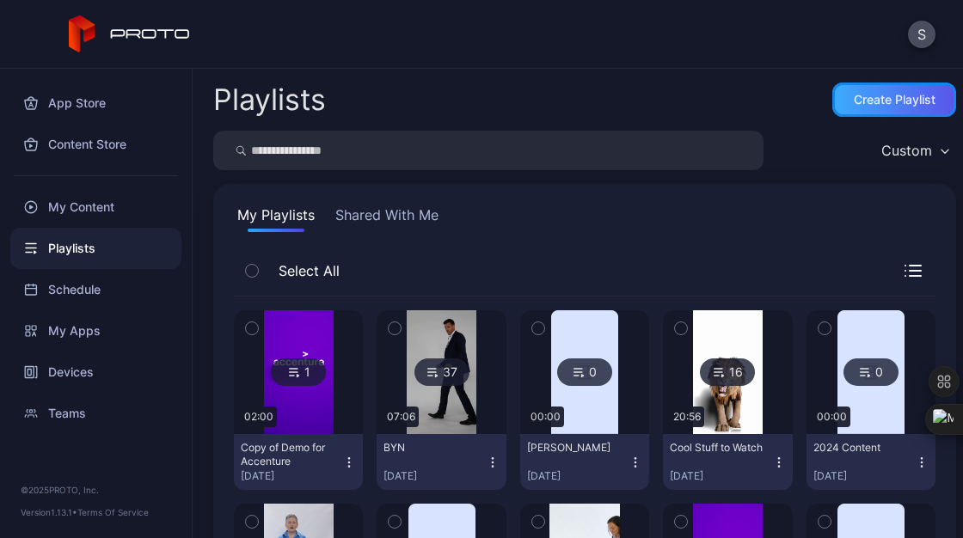
click at [860, 115] on div "Create Playlist" at bounding box center [894, 100] width 124 height 34
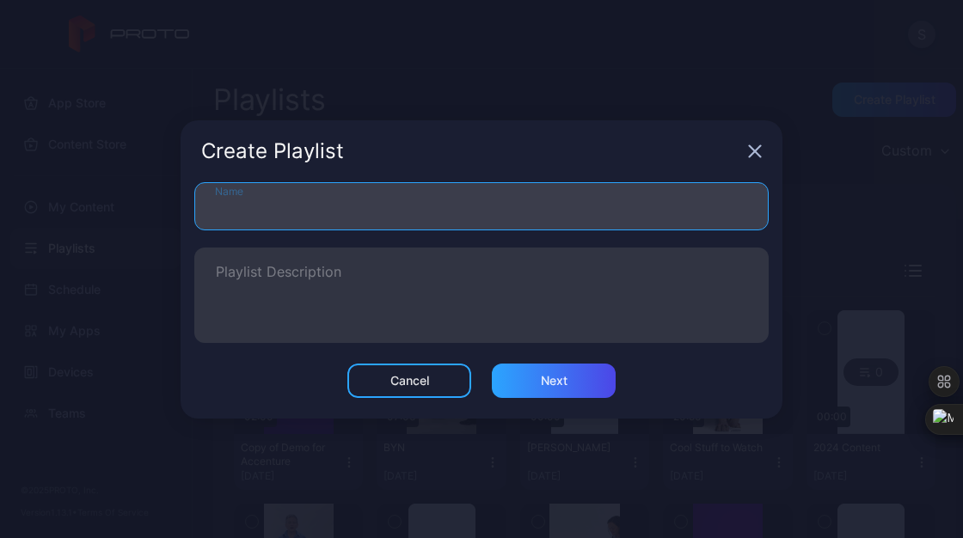
click at [605, 209] on input "Name" at bounding box center [481, 206] width 574 height 48
type input "**********"
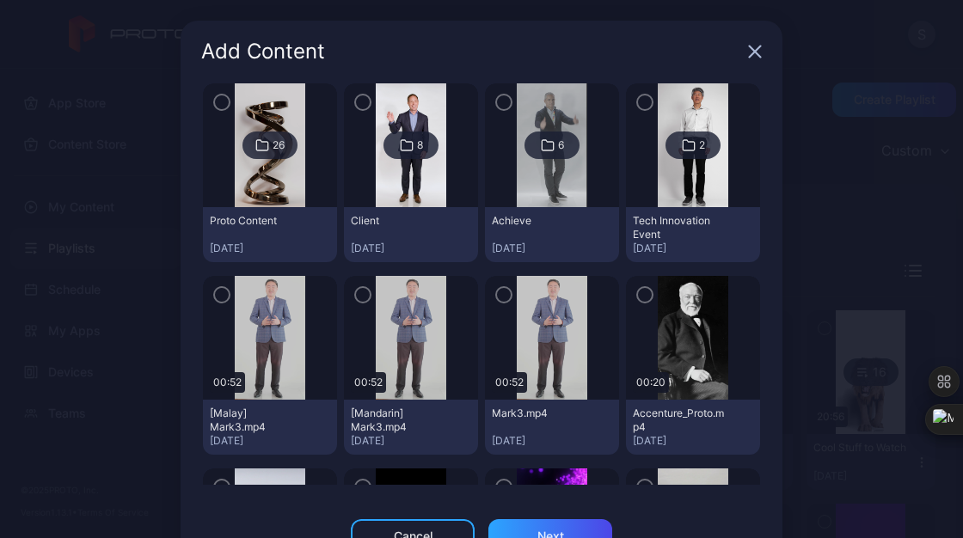
scroll to position [248, 0]
click at [529, 370] on img at bounding box center [552, 337] width 70 height 124
click at [495, 295] on div "button" at bounding box center [503, 293] width 17 height 17
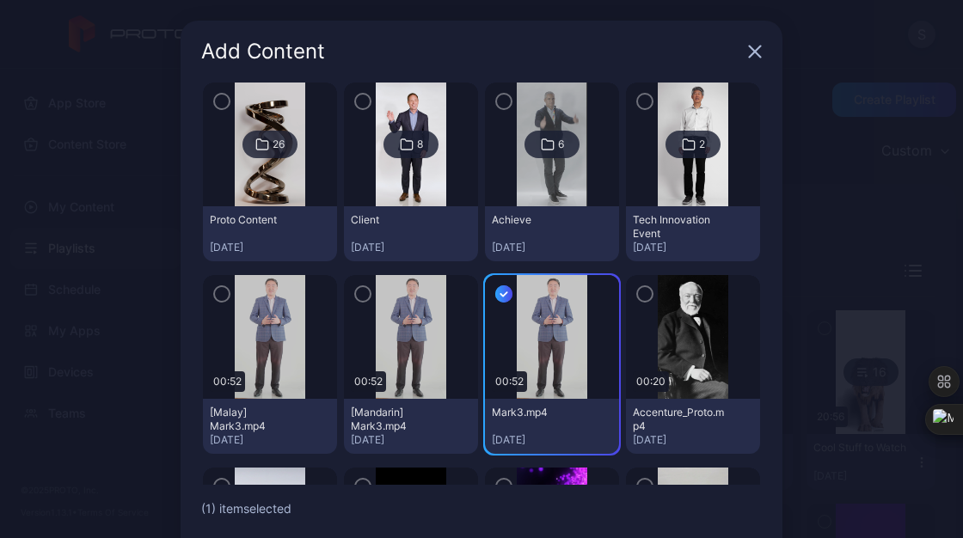
click at [344, 297] on div at bounding box center [411, 337] width 134 height 124
click at [356, 297] on icon "button" at bounding box center [363, 294] width 14 height 19
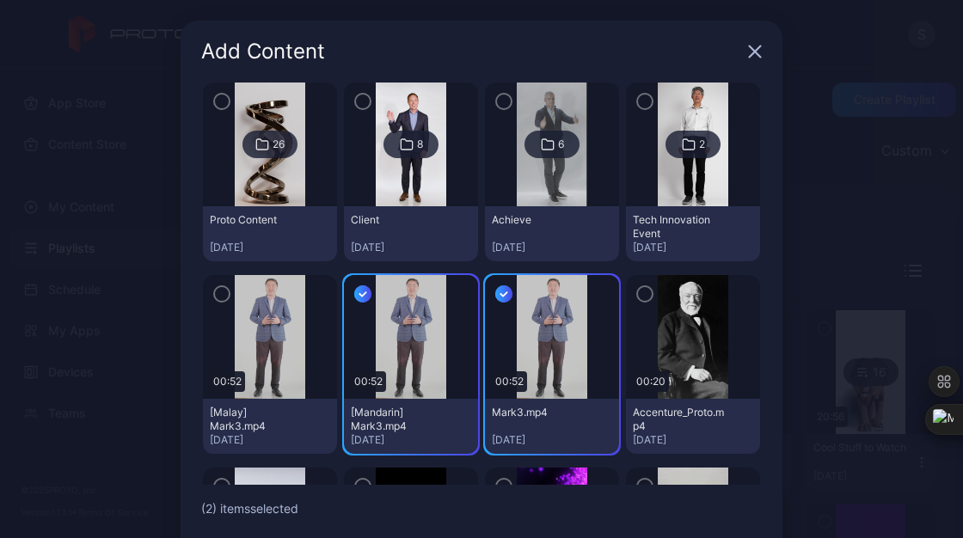
click at [219, 294] on icon "button" at bounding box center [221, 294] width 5 height 3
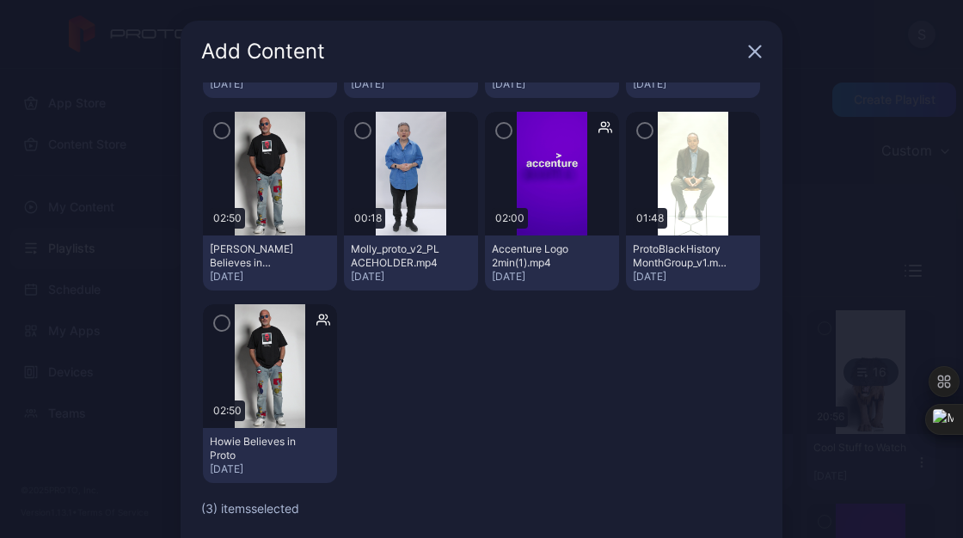
scroll to position [77, 0]
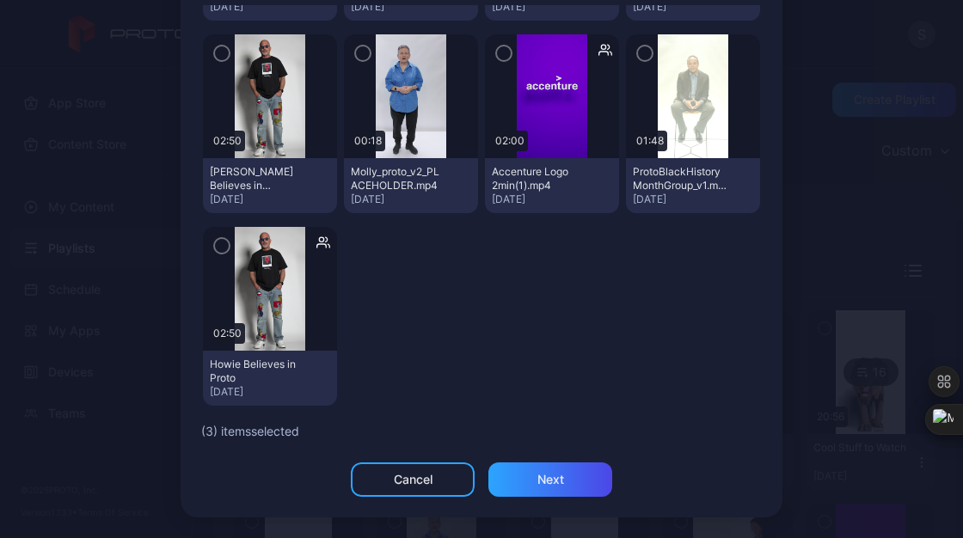
click at [560, 501] on div "Cancel Next" at bounding box center [482, 489] width 602 height 55
click at [565, 494] on div "Next" at bounding box center [550, 479] width 124 height 34
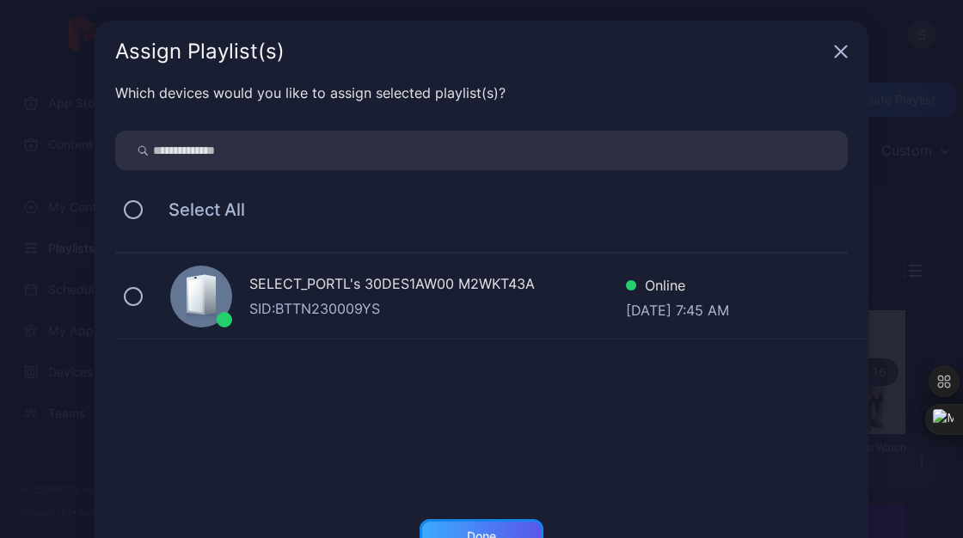
click at [492, 524] on div "Done" at bounding box center [481, 536] width 124 height 34
